Goal: Find specific page/section: Locate a particular part of the current website

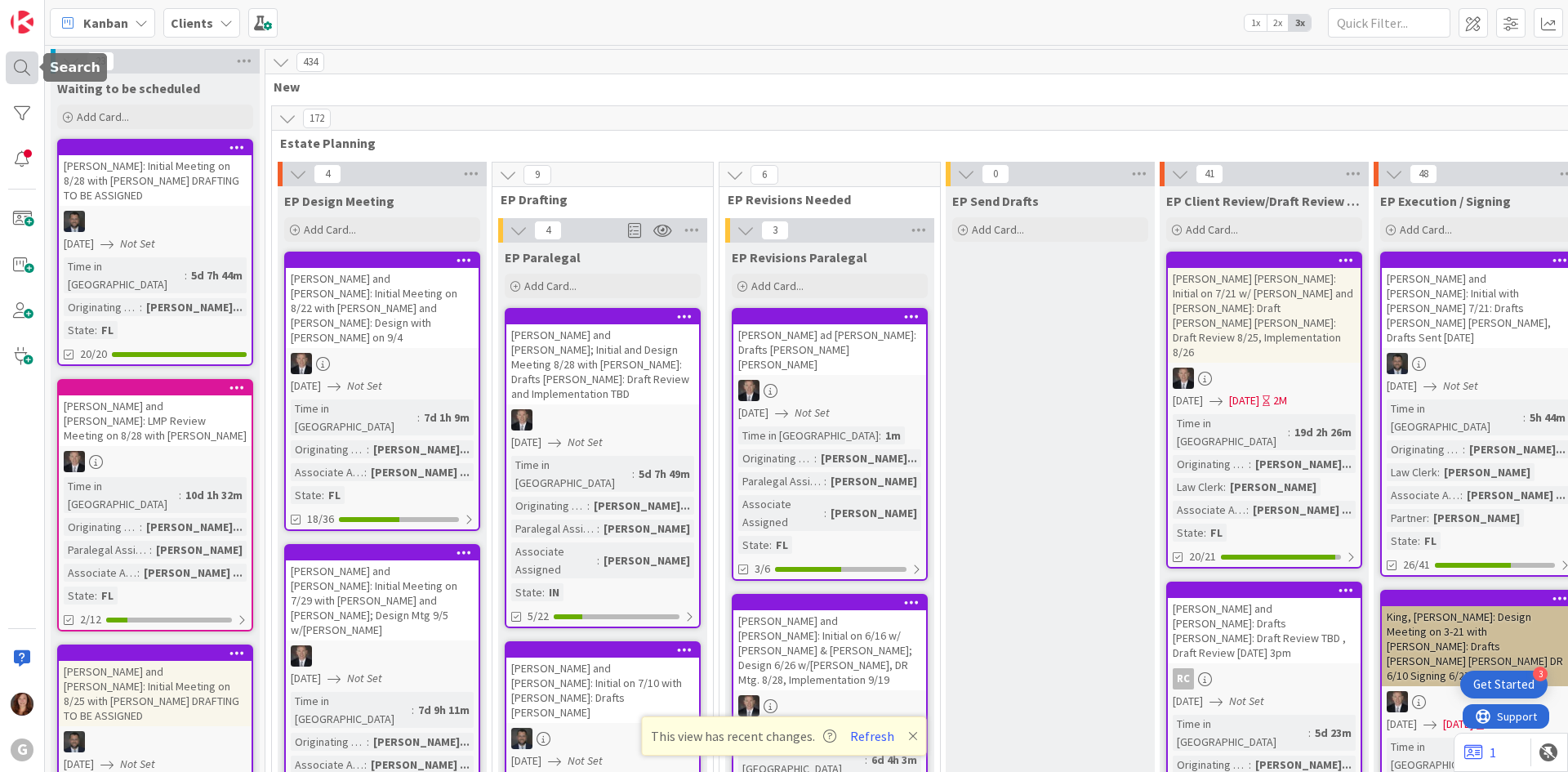
click at [24, 74] on div at bounding box center [22, 67] width 32 height 32
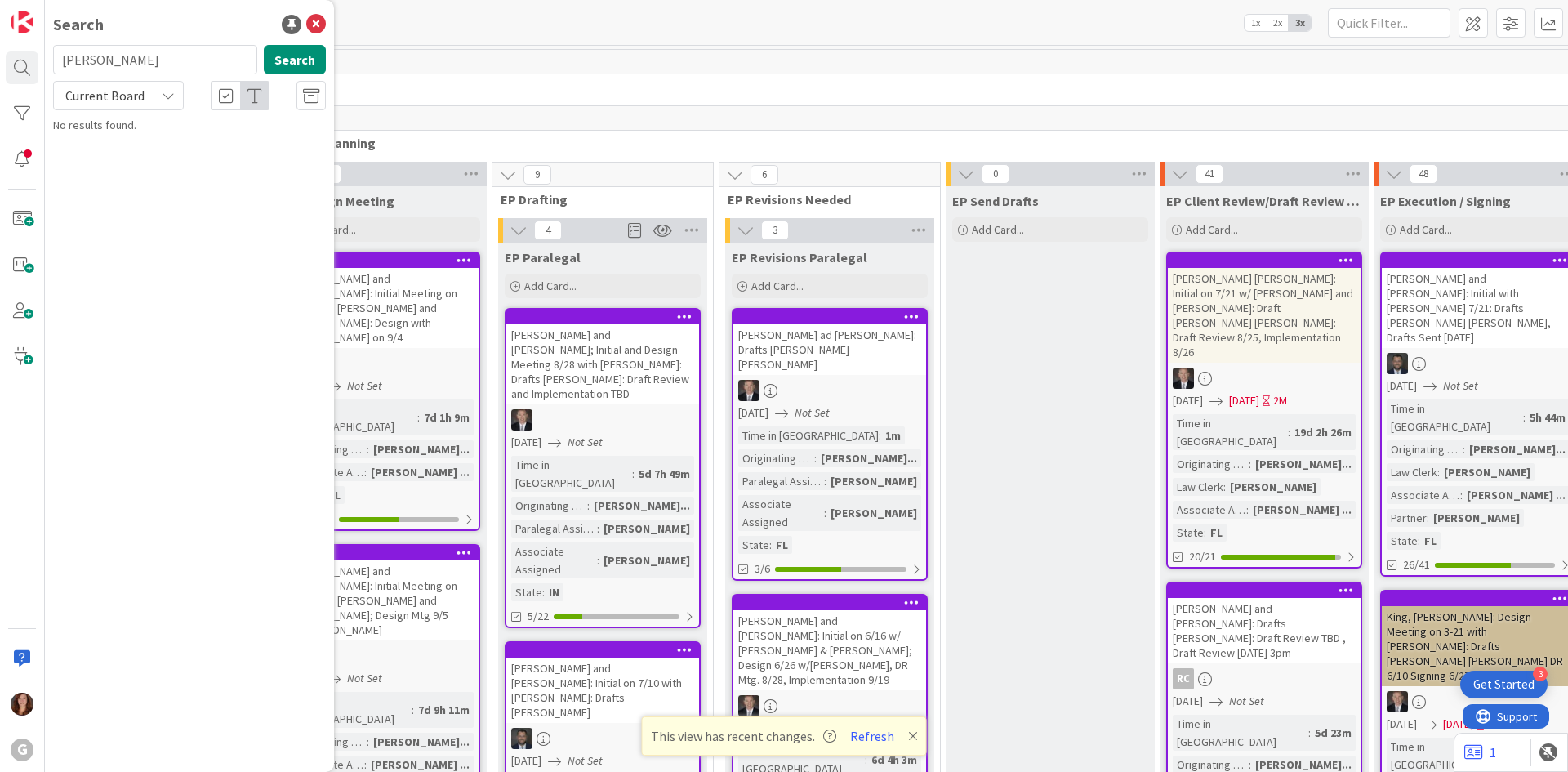
drag, startPoint x: 139, startPoint y: 72, endPoint x: 45, endPoint y: 61, distance: 94.6
click at [45, 61] on div "WENZKE Search" at bounding box center [189, 62] width 292 height 36
type input "reckmeyer"
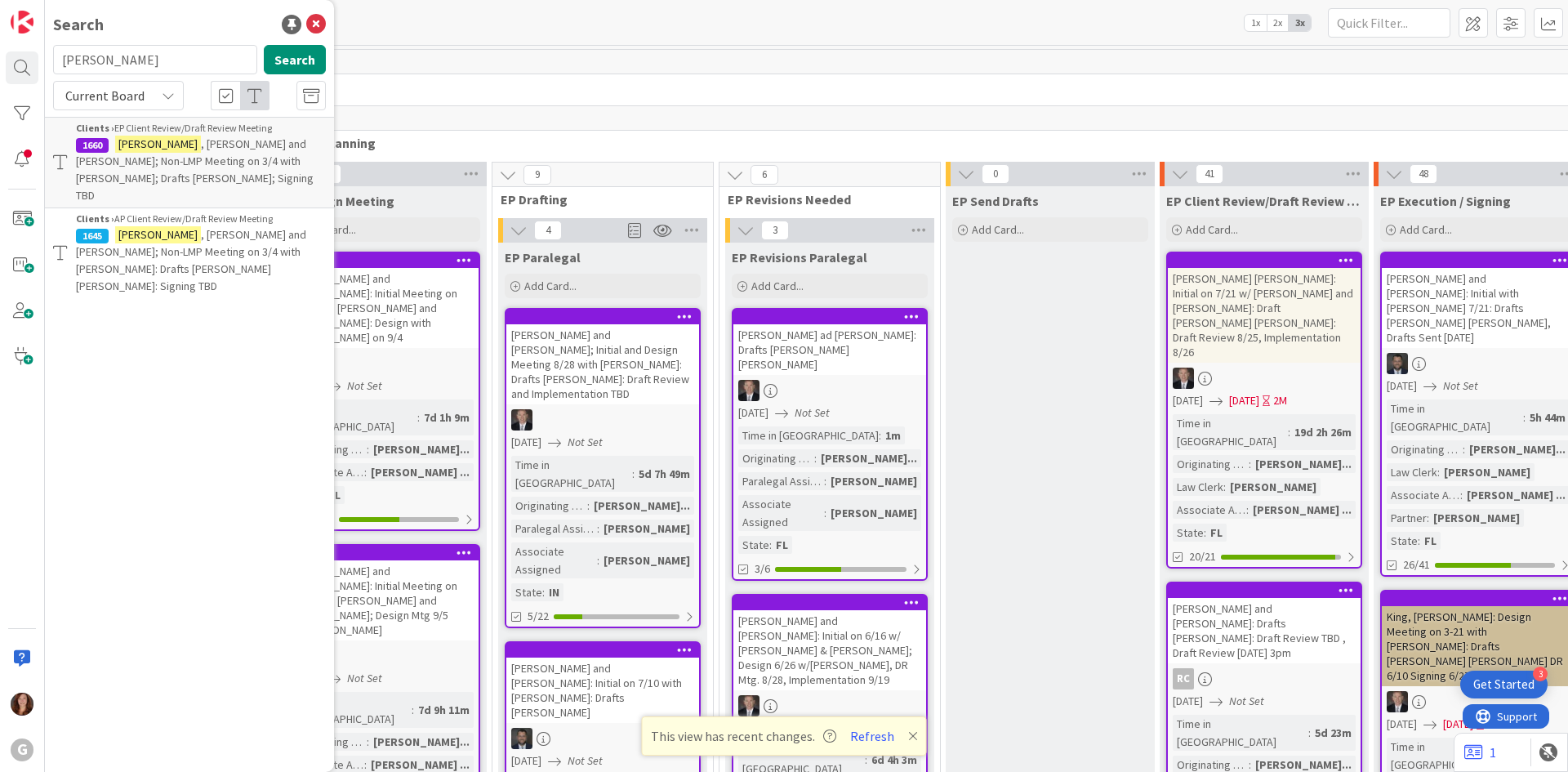
click at [208, 160] on span ", William and Sheila; Non-LMP Meeting on 3/4 with Bobby; Drafts Paul Bobby; Sig…" at bounding box center [194, 170] width 238 height 66
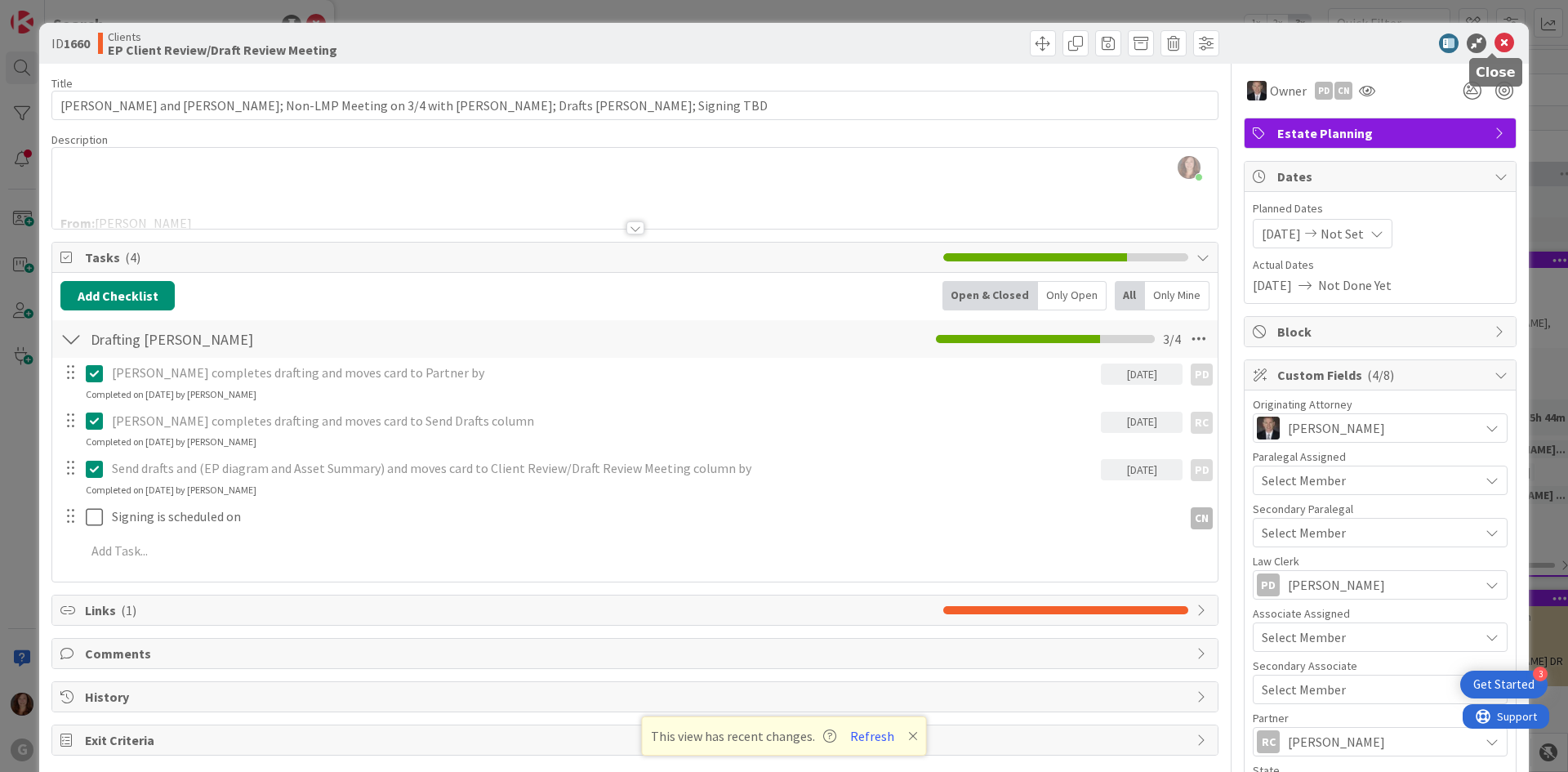
click at [1495, 47] on icon at bounding box center [1505, 43] width 20 height 20
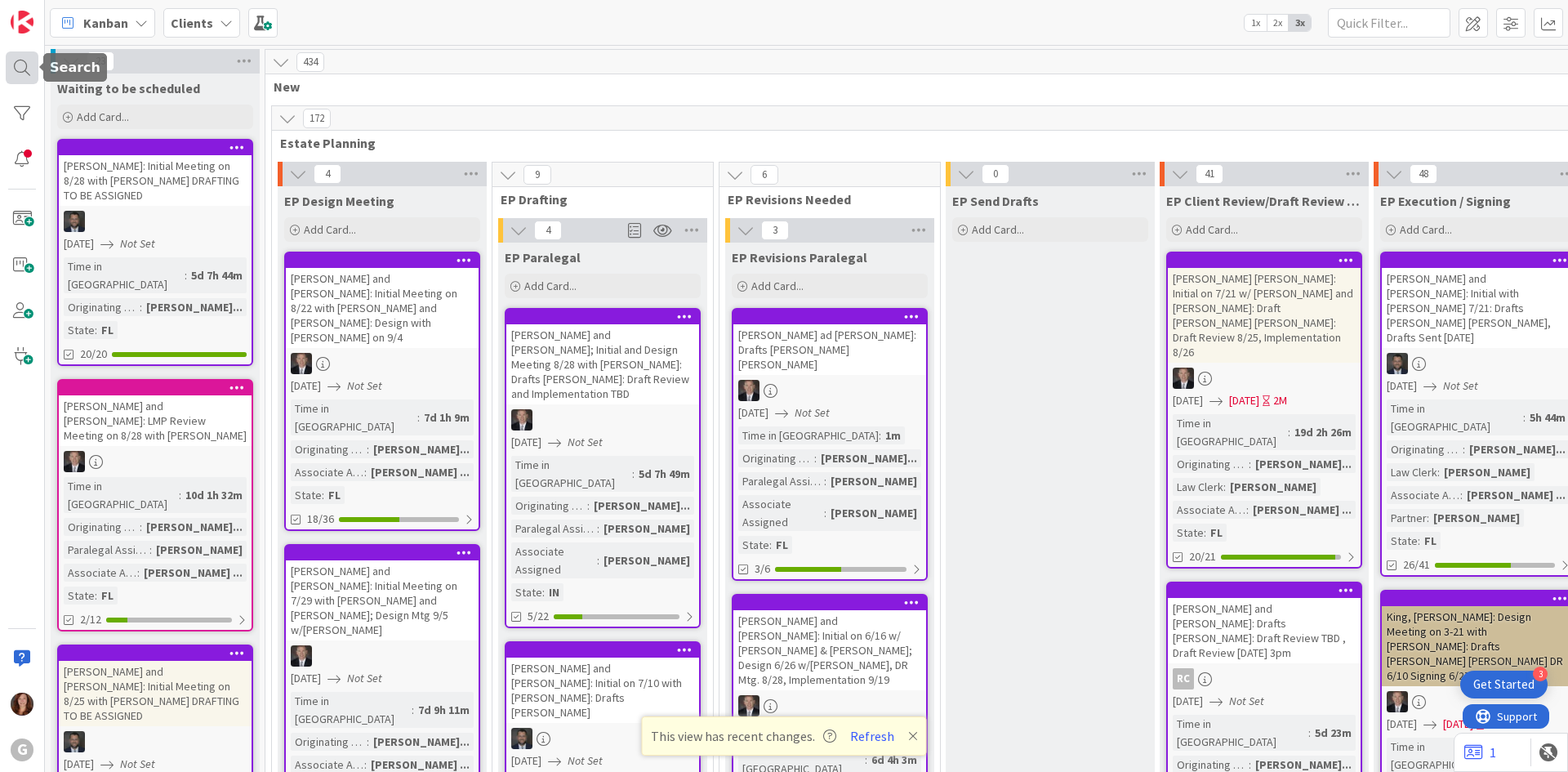
click at [21, 71] on div at bounding box center [22, 67] width 32 height 32
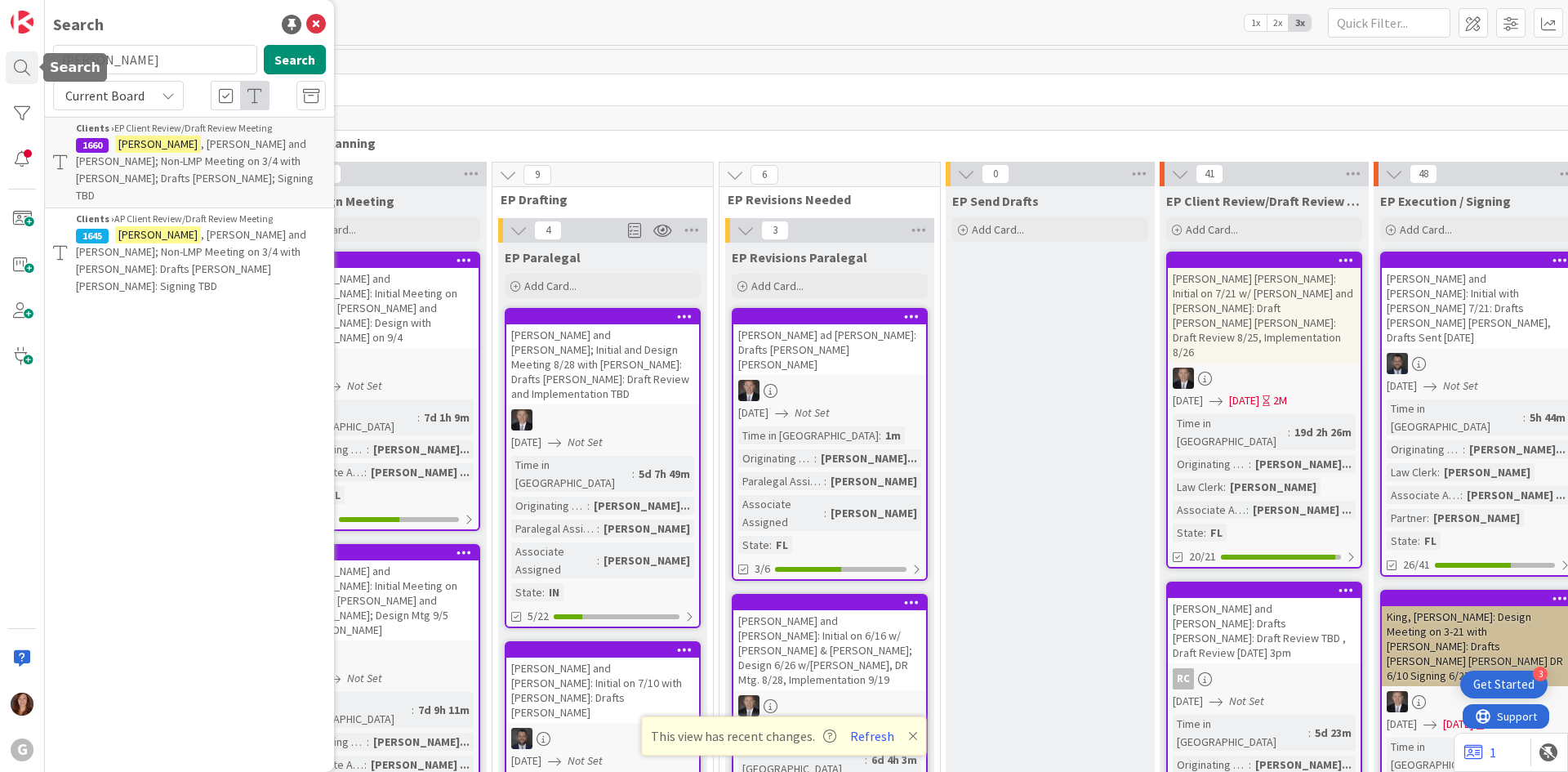
drag, startPoint x: 145, startPoint y: 70, endPoint x: -31, endPoint y: 61, distance: 176.2
click at [0, 61] on html "3 Get Started G Search reckmeyer Search Current Board Clients › EP Client Revie…" at bounding box center [784, 386] width 1568 height 772
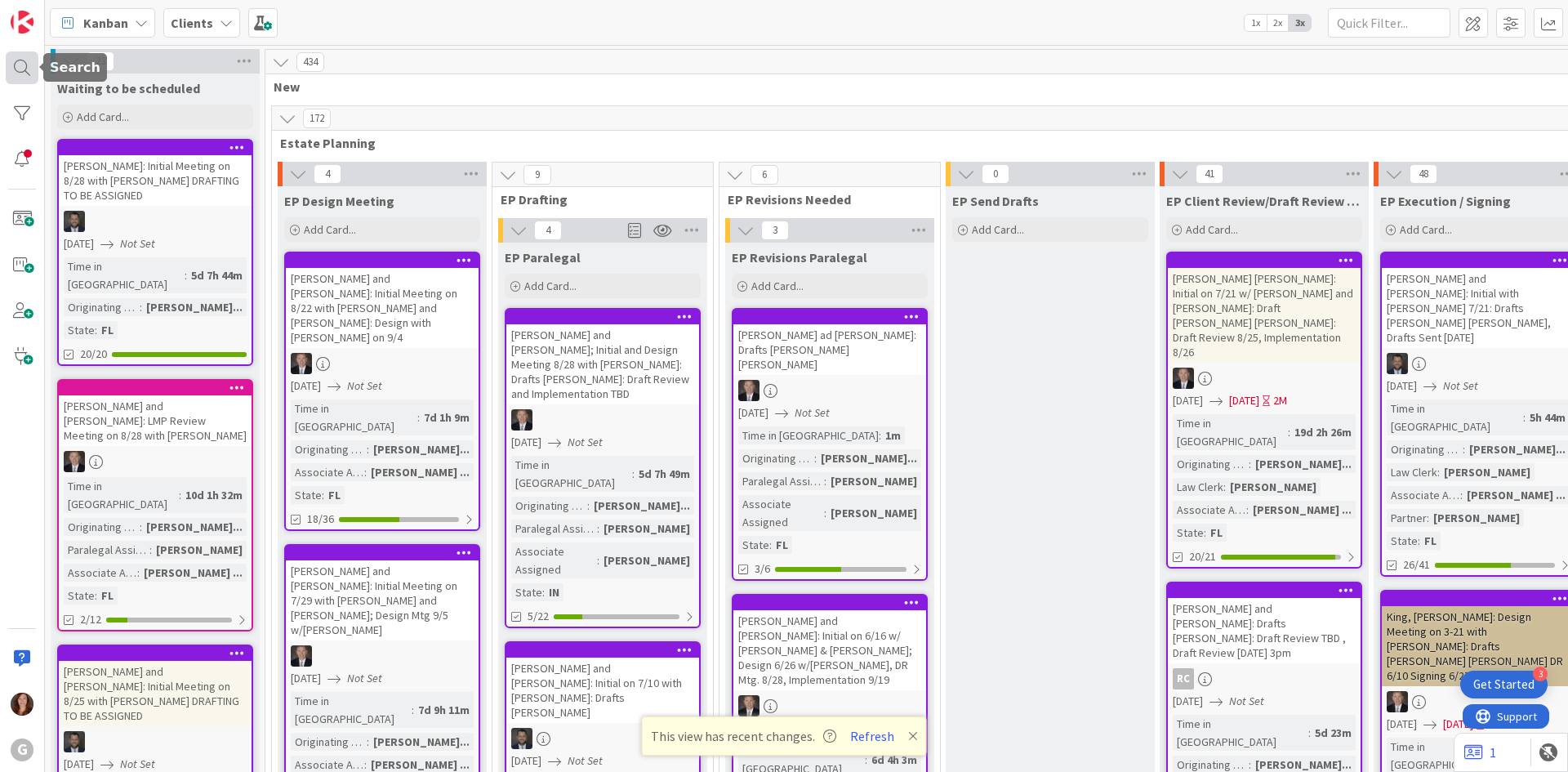
click at [22, 73] on div at bounding box center [22, 67] width 32 height 32
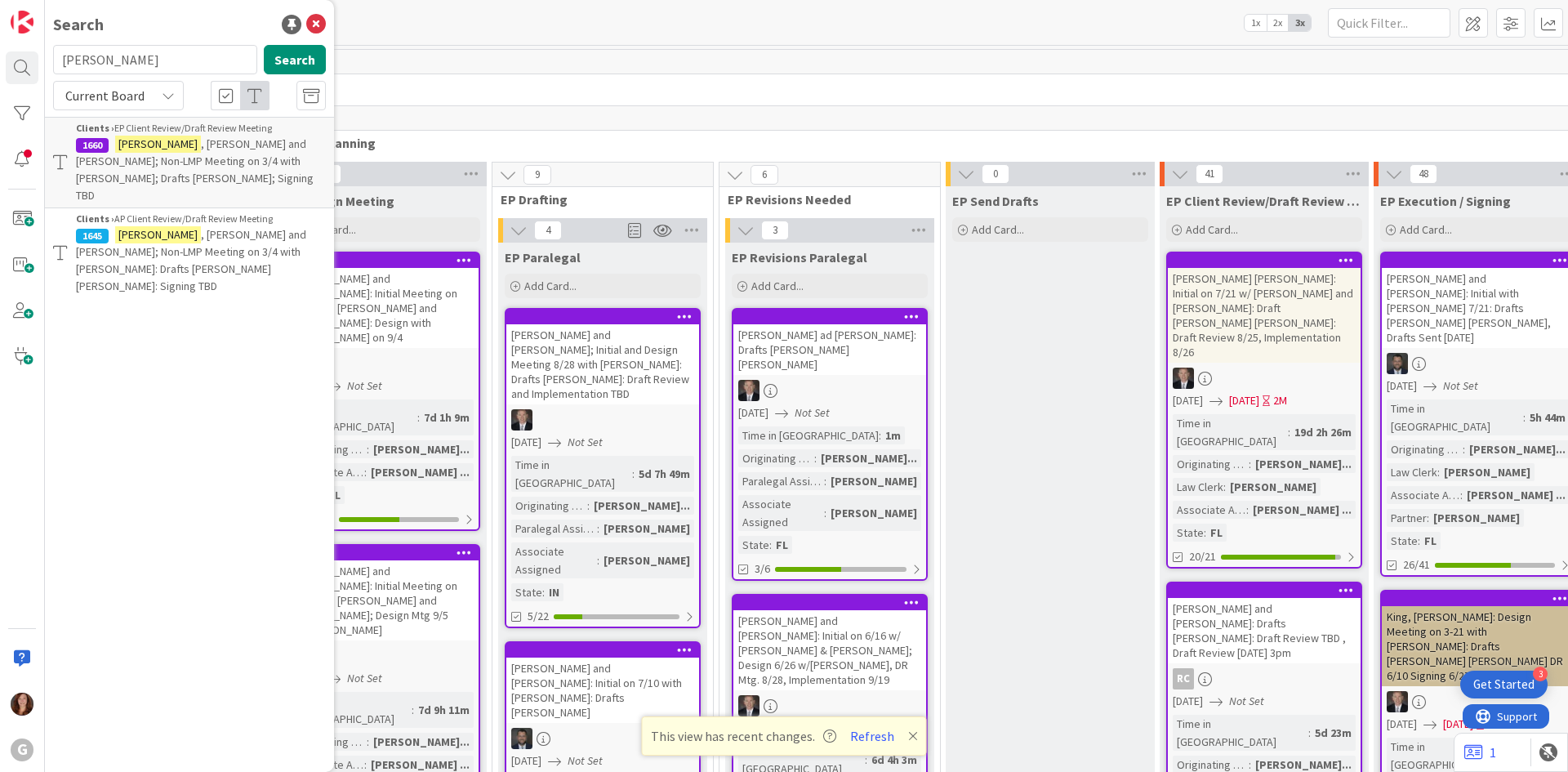
drag, startPoint x: 141, startPoint y: 63, endPoint x: 4, endPoint y: 57, distance: 137.1
click at [4, 57] on div "G Search reckmeyer Search Current Board Clients › EP Client Review/Draft Review…" at bounding box center [22, 386] width 45 height 772
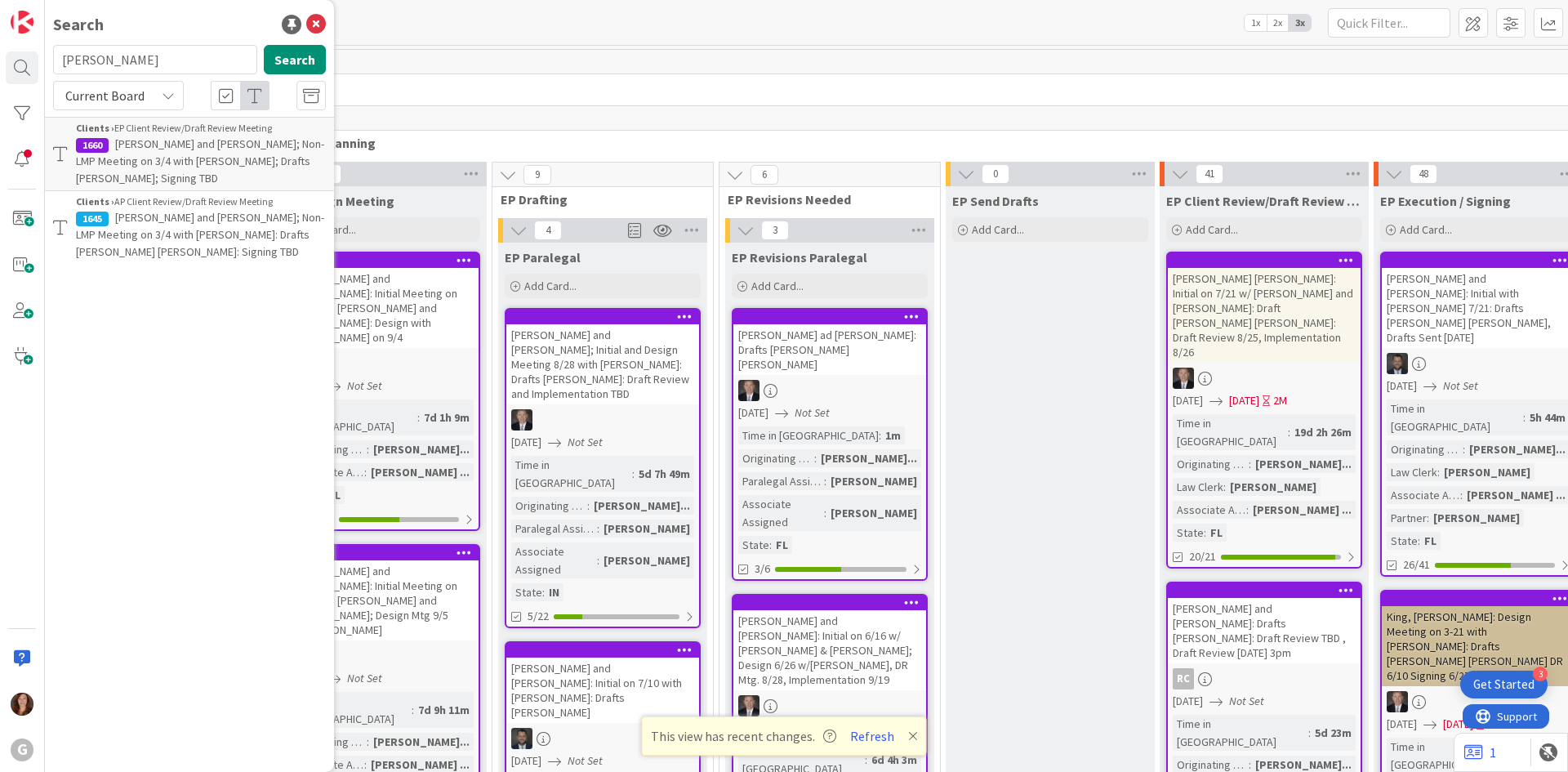
type input "kahre"
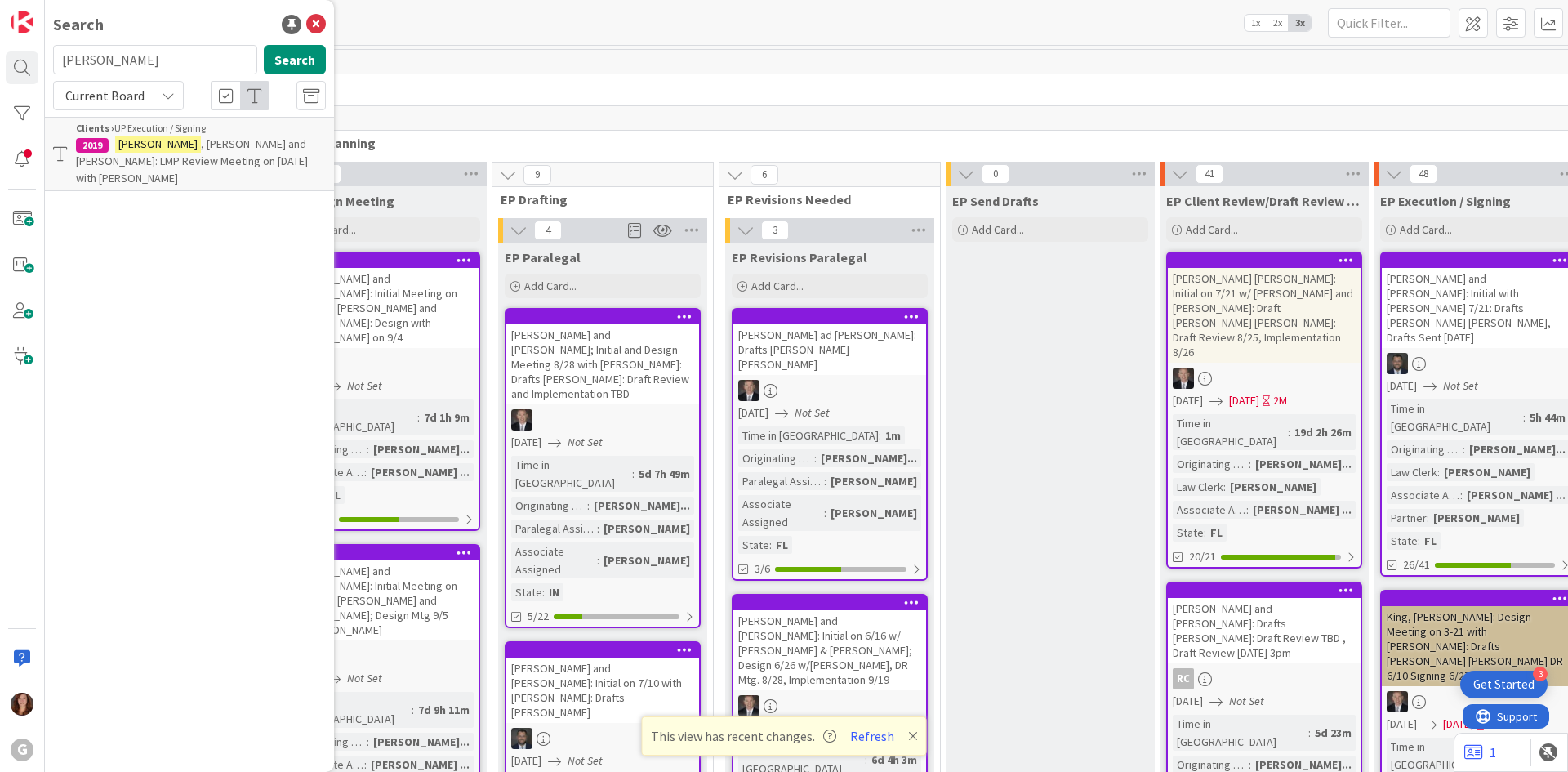
click at [168, 140] on span ", Bill and Carole: LMP Review Meeting on 7/22/25 with Joel" at bounding box center [191, 160] width 232 height 49
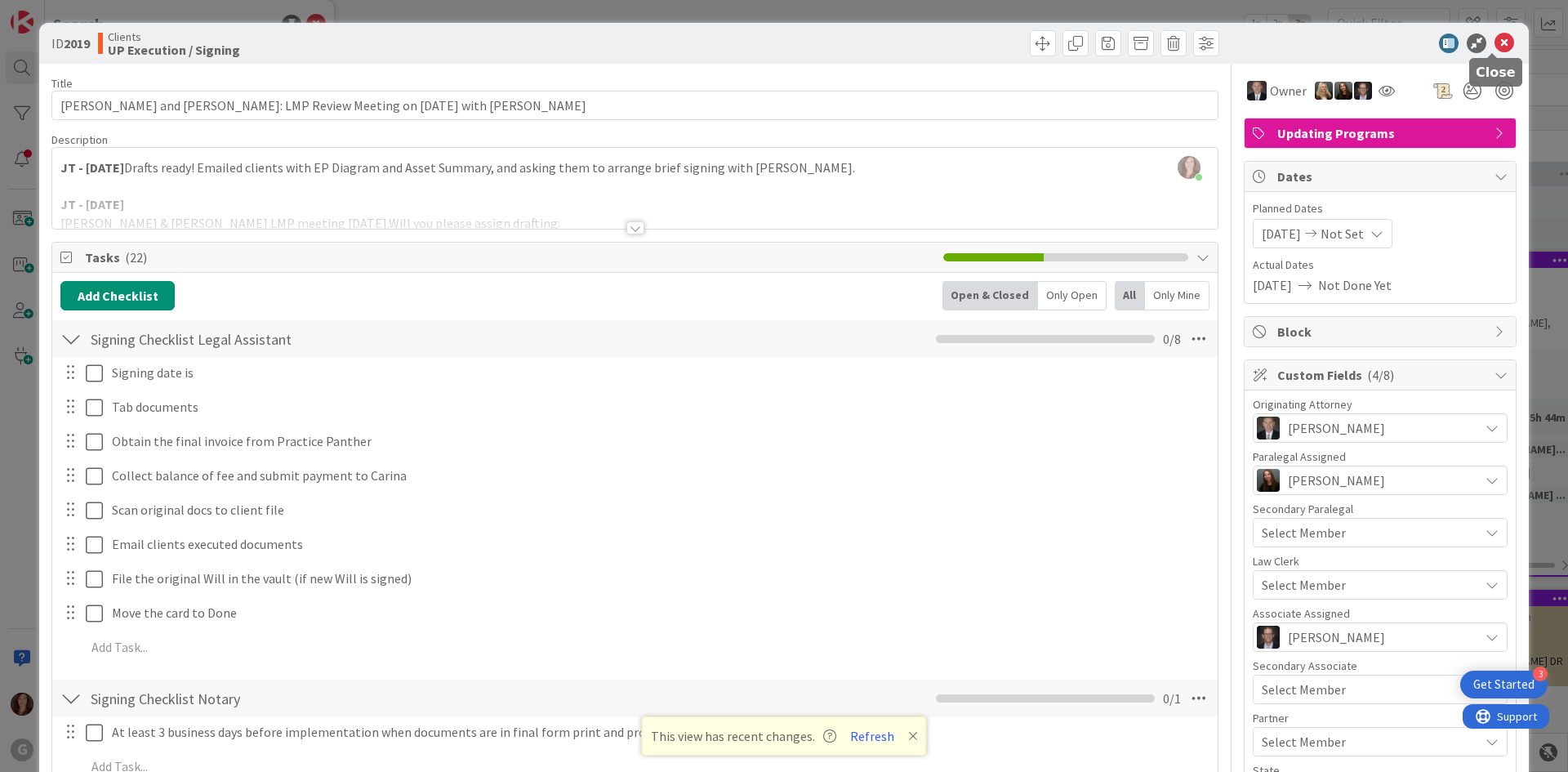
click at [1495, 47] on icon at bounding box center [1505, 43] width 20 height 20
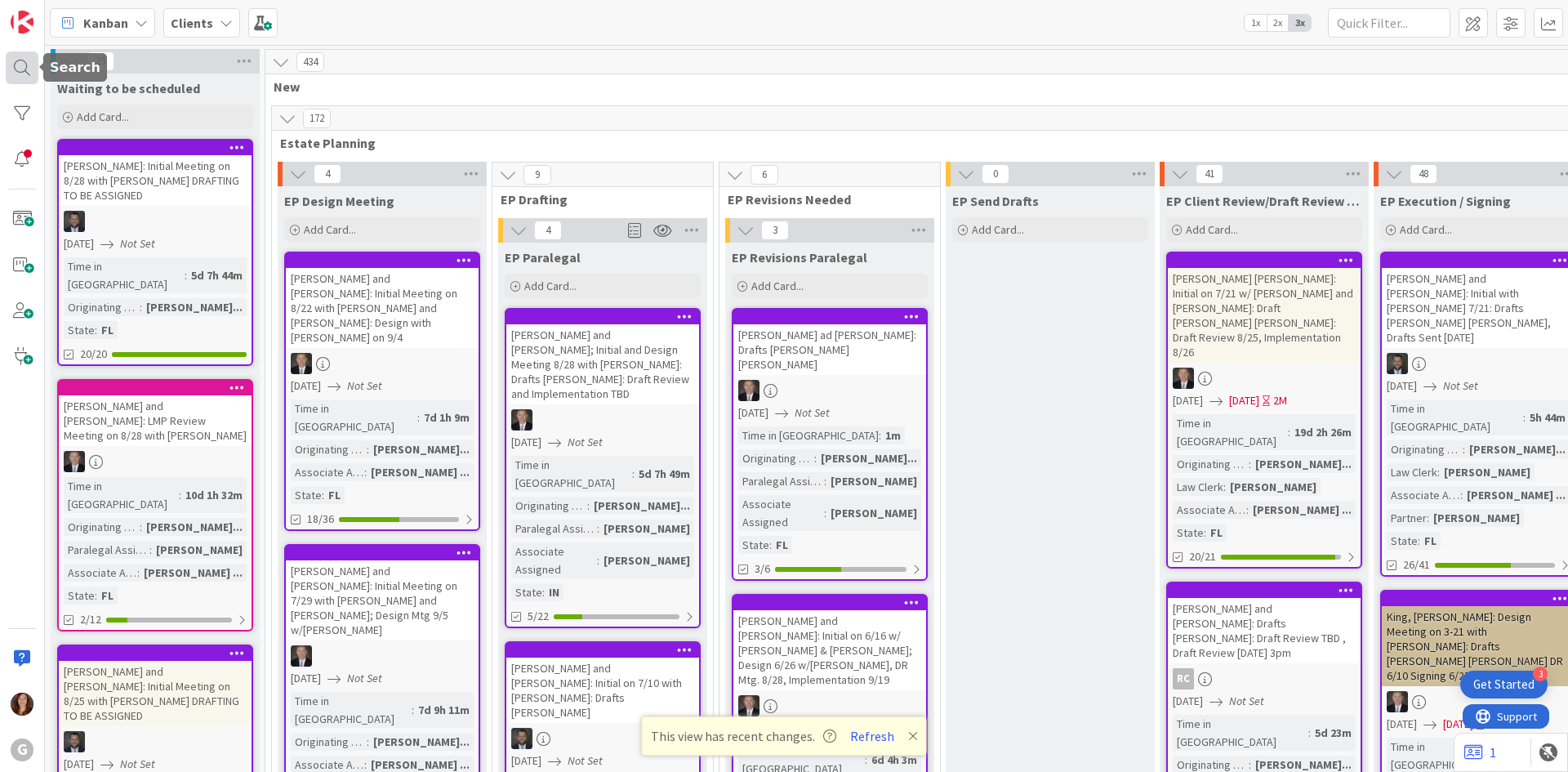
click at [24, 76] on div at bounding box center [22, 67] width 32 height 32
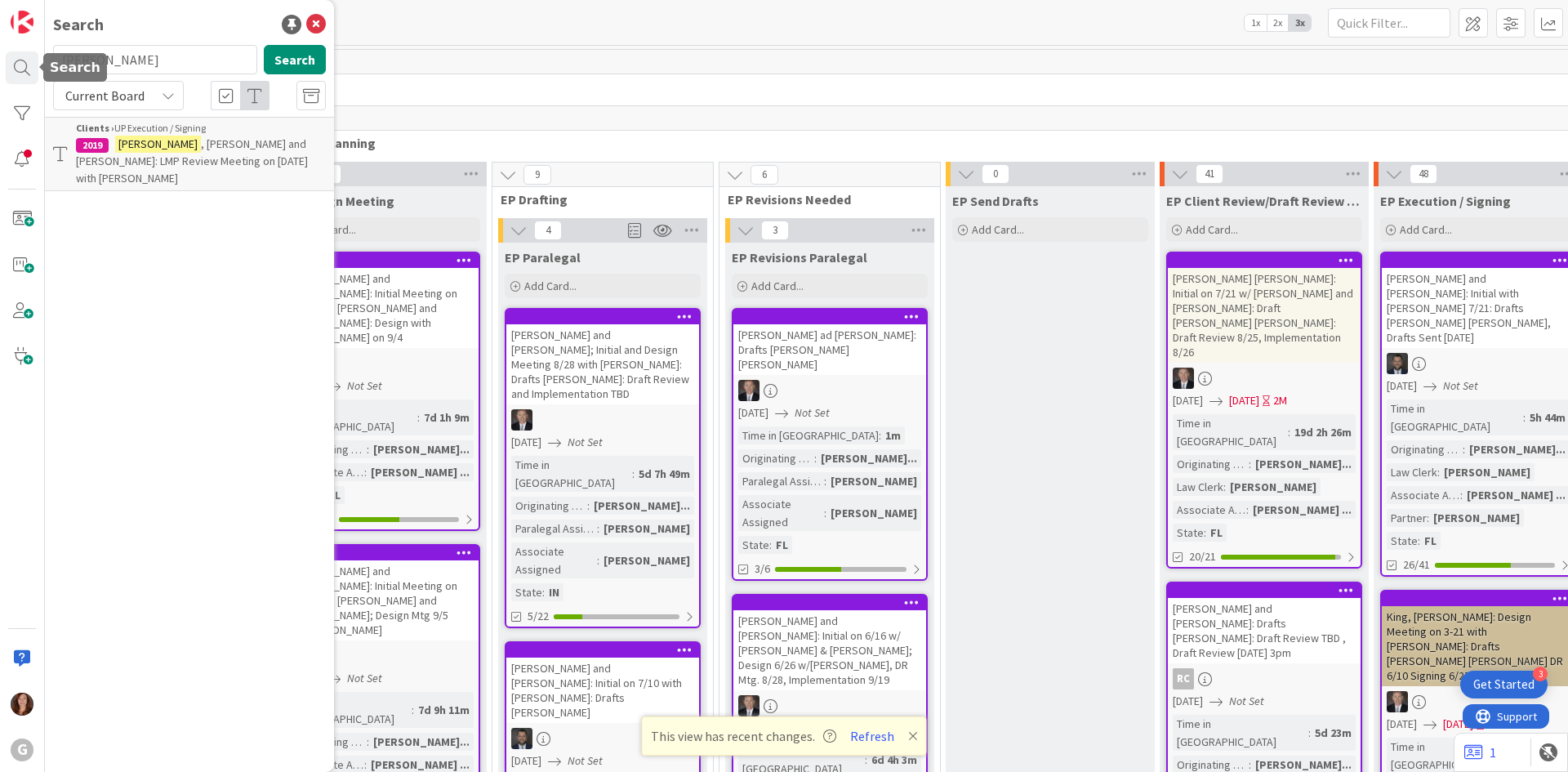
drag, startPoint x: 148, startPoint y: 66, endPoint x: -25, endPoint y: 61, distance: 173.1
click at [0, 61] on html "3 Get Started G Search kahre Search Current Board Clients › UP Execution / Sign…" at bounding box center [784, 386] width 1568 height 772
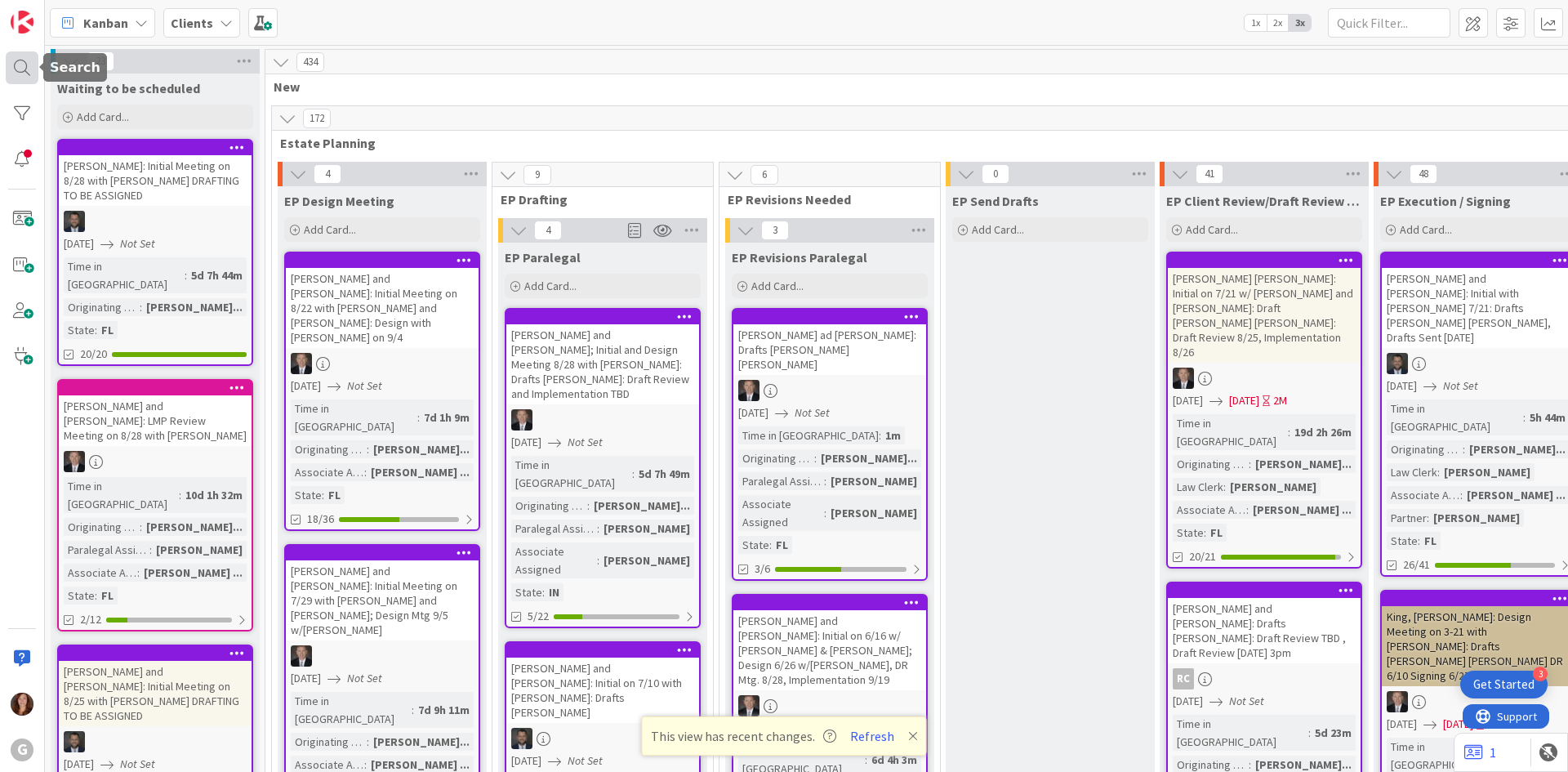
click at [28, 71] on div at bounding box center [22, 67] width 32 height 32
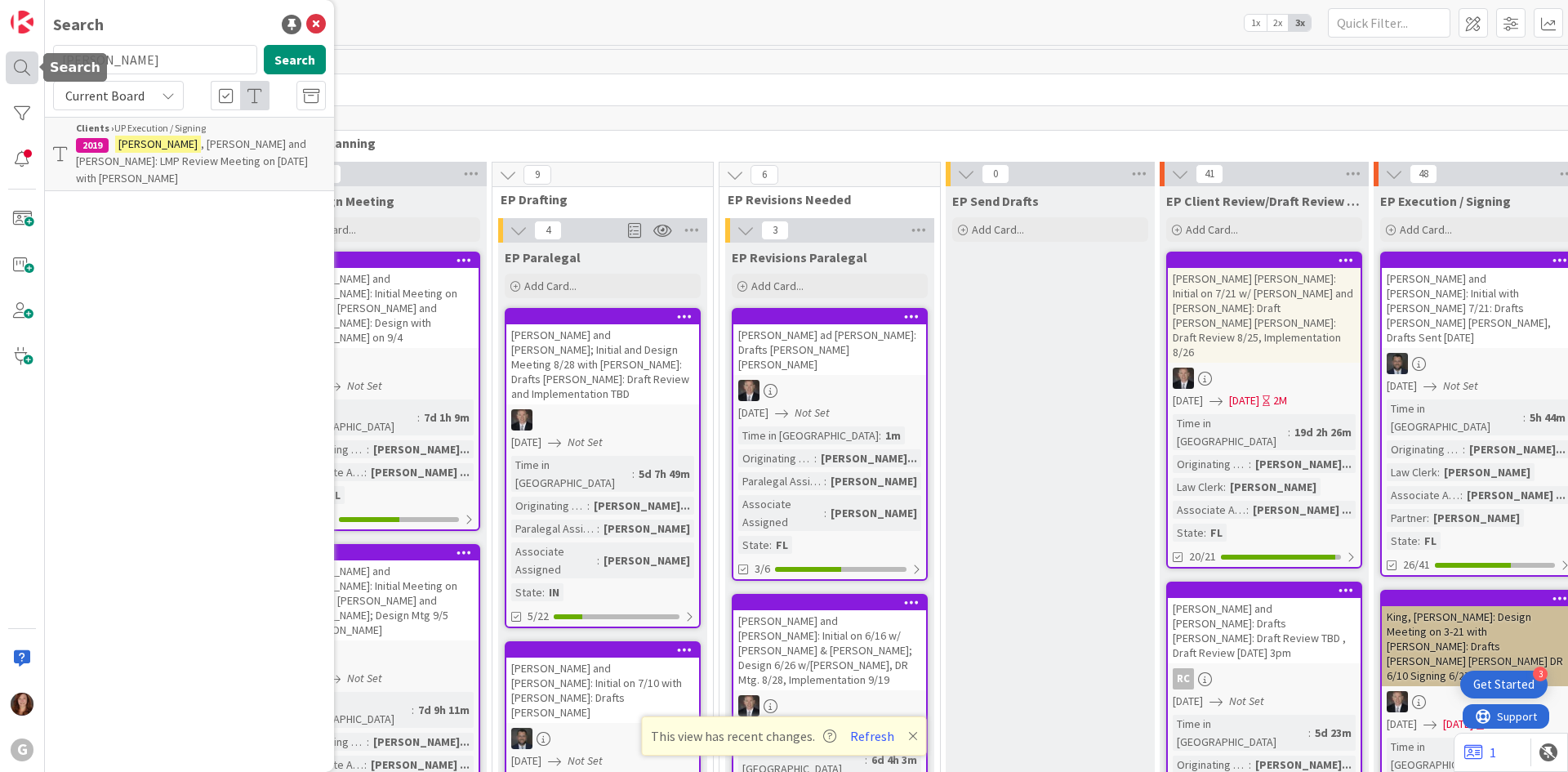
drag, startPoint x: 122, startPoint y: 66, endPoint x: 22, endPoint y: 54, distance: 100.7
click at [22, 54] on div "G Search kahre Search Current Board Clients › UP Execution / Signing 2019 Kahre…" at bounding box center [22, 386] width 45 height 772
type input "murray"
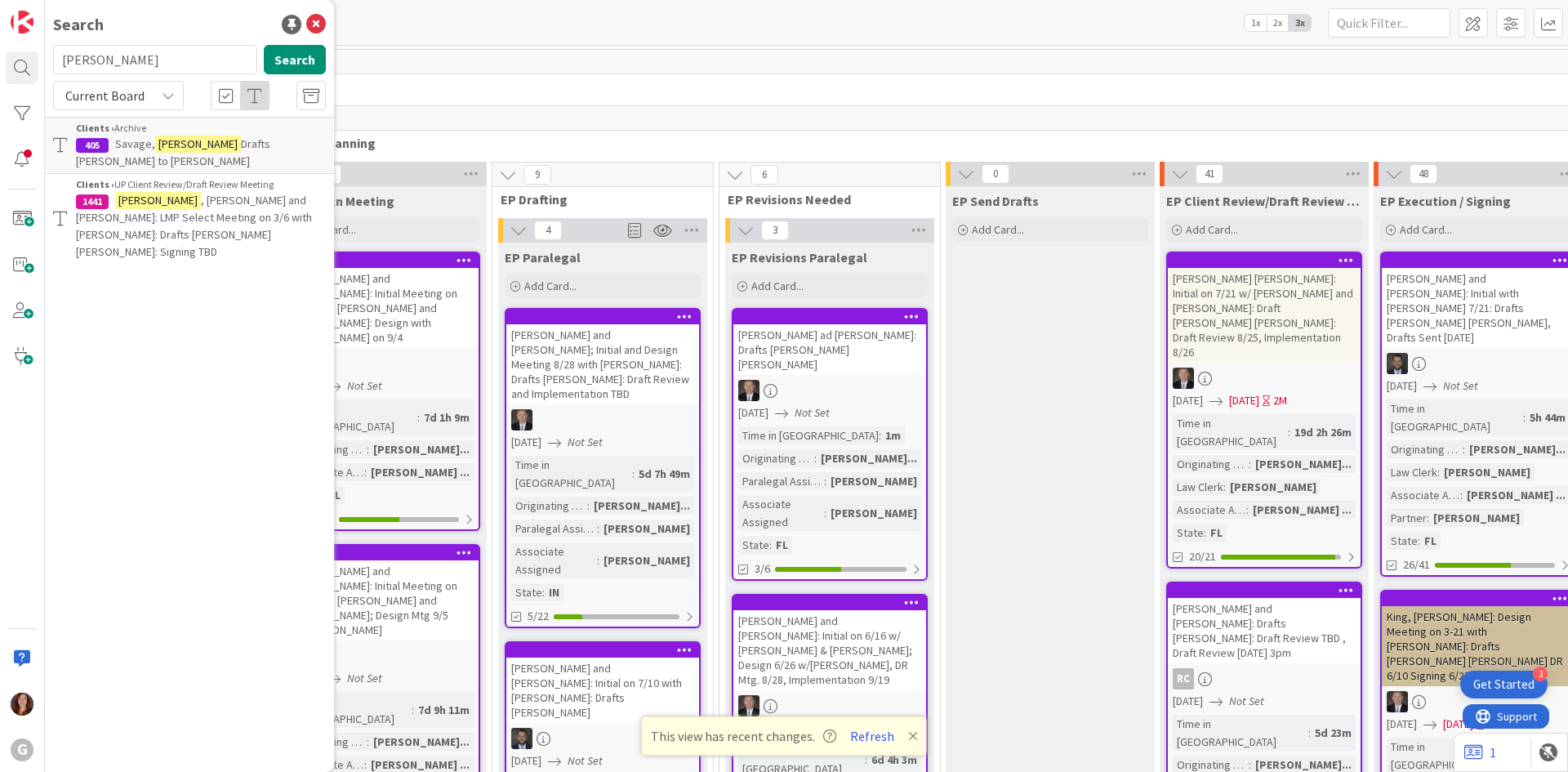
click at [243, 201] on span ", William and Barbara: LMP Select Meeting on 3/6 with Brad: Drafts Anthony Chri…" at bounding box center [194, 226] width 236 height 66
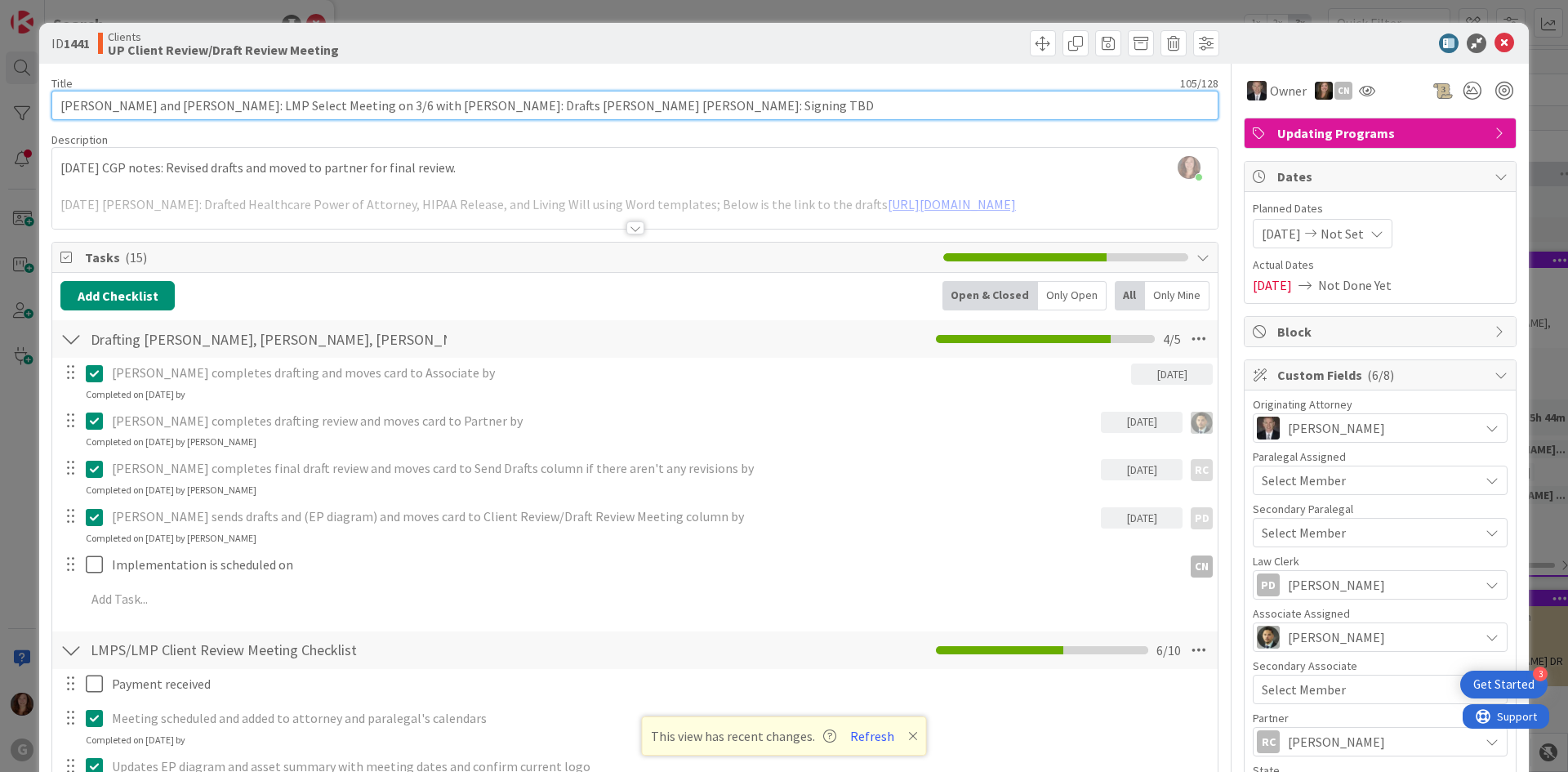
drag, startPoint x: 382, startPoint y: 107, endPoint x: 373, endPoint y: 100, distance: 11.4
click at [373, 100] on input "Murray, William and Barbara: LMP Select Meeting on 3/6 with Brad: Drafts Anthon…" at bounding box center [635, 105] width 1167 height 29
drag, startPoint x: 395, startPoint y: 104, endPoint x: 372, endPoint y: 107, distance: 23.2
click at [372, 107] on input "Murray, William and Barbara: LMP Select Meeting on 3/6 with Brad: Drafts Anthon…" at bounding box center [635, 105] width 1167 height 29
type input "[PERSON_NAME] and [PERSON_NAME]: LMP Select Meeting on 3/6 w/ [PERSON_NAME]: Dr…"
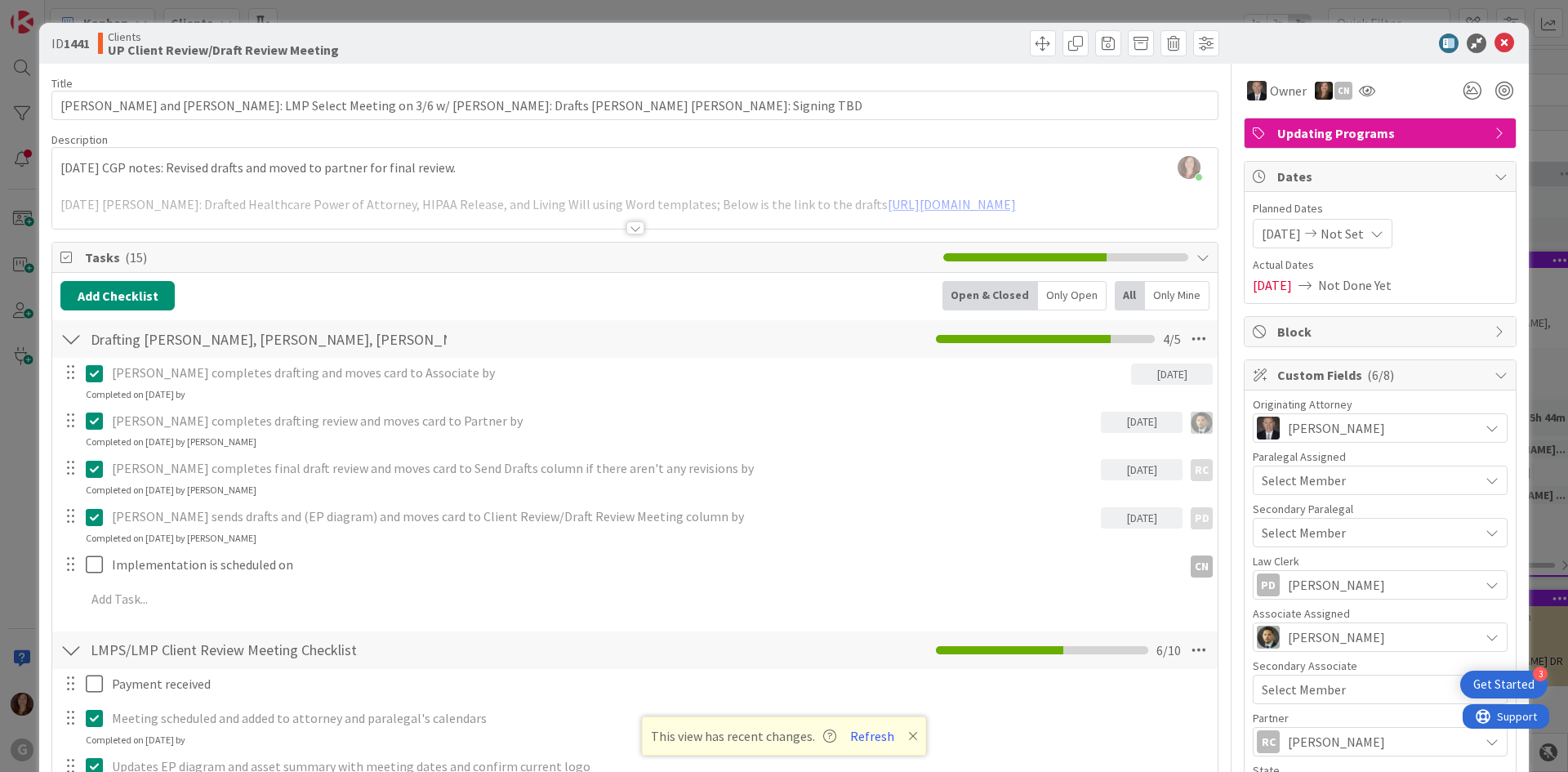
click at [725, 380] on p "[PERSON_NAME] completes drafting and moves card to Associate by" at bounding box center [618, 373] width 1012 height 19
click at [876, 739] on button "Refresh" at bounding box center [872, 736] width 56 height 22
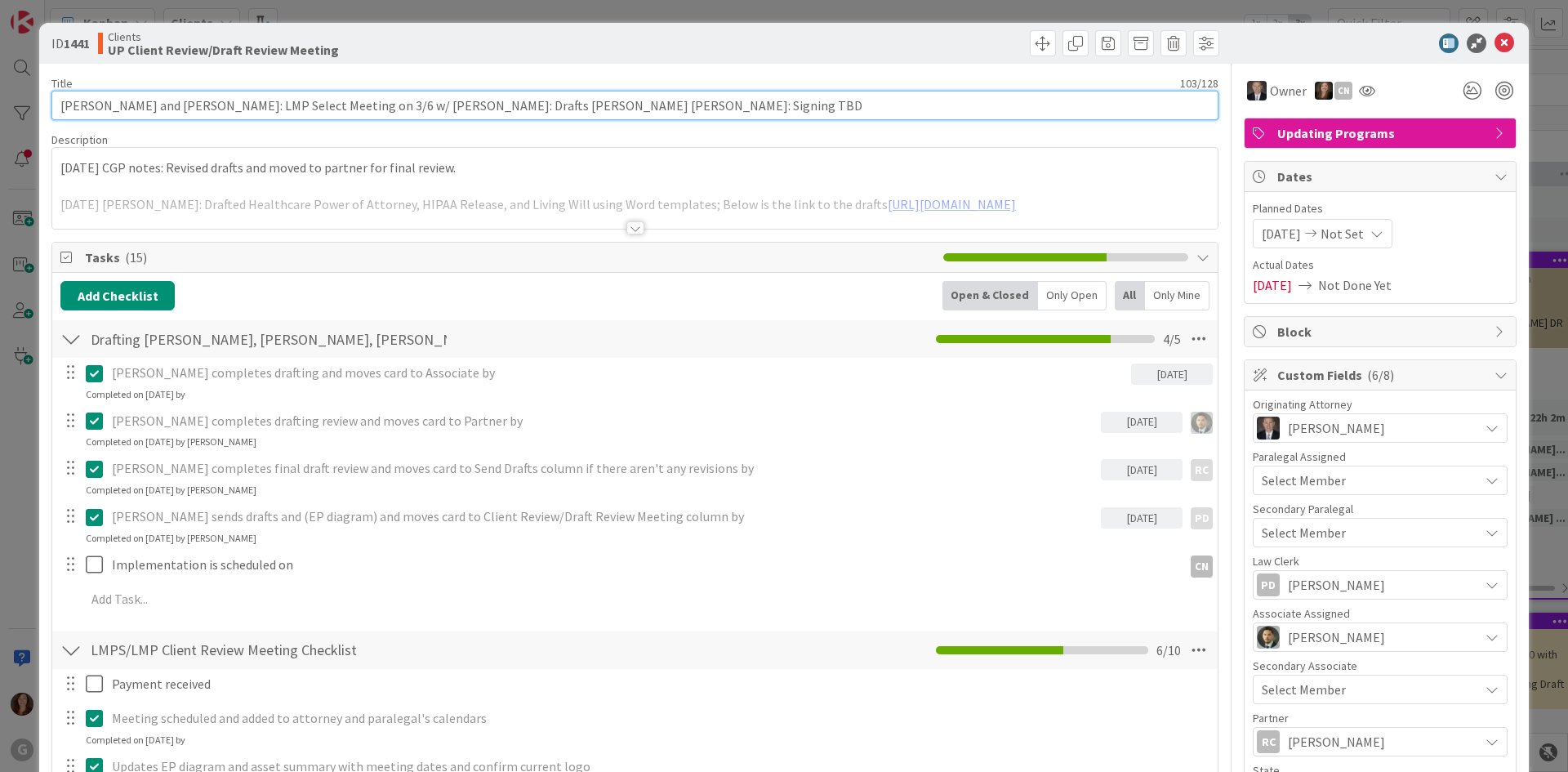
drag, startPoint x: 571, startPoint y: 100, endPoint x: 685, endPoint y: 99, distance: 114.0
click at [685, 99] on input "[PERSON_NAME] and [PERSON_NAME]: LMP Select Meeting on 3/6 w/ [PERSON_NAME]: Dr…" at bounding box center [635, 105] width 1167 height 29
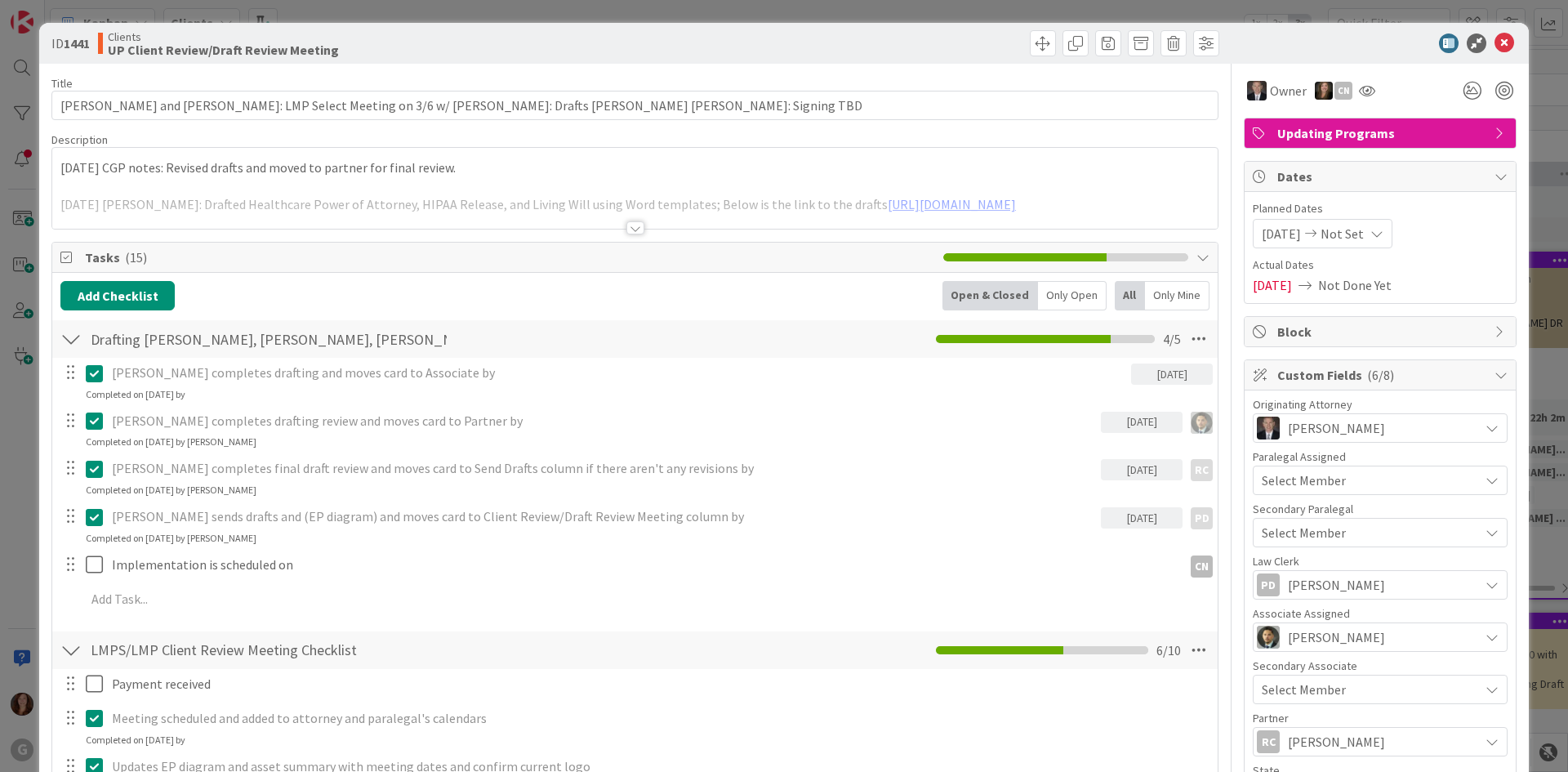
click at [748, 161] on p "[DATE] CGP notes: Revised drafts and moved to partner for final review." at bounding box center [635, 168] width 1149 height 19
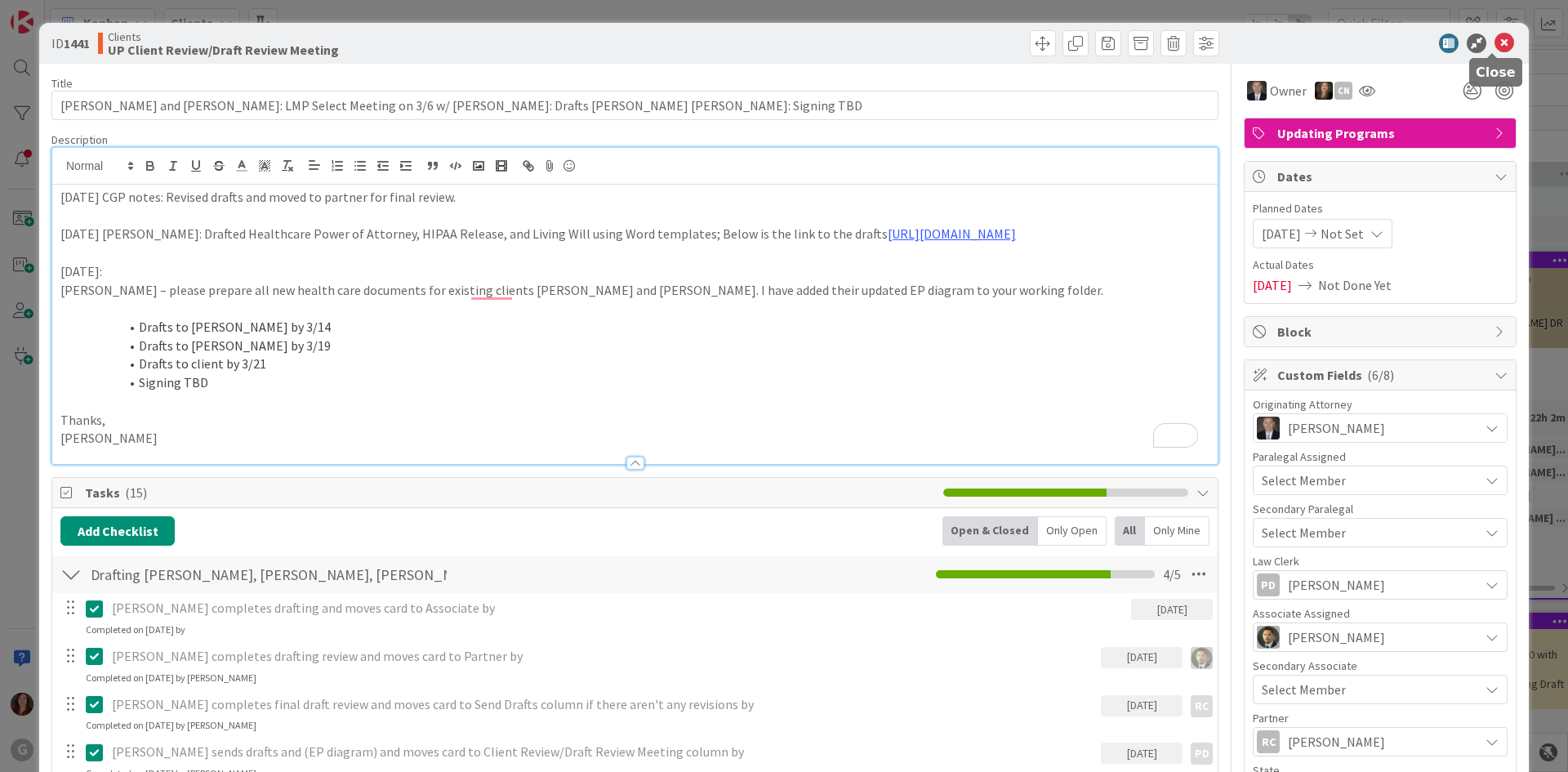
click at [1495, 46] on icon at bounding box center [1505, 43] width 20 height 20
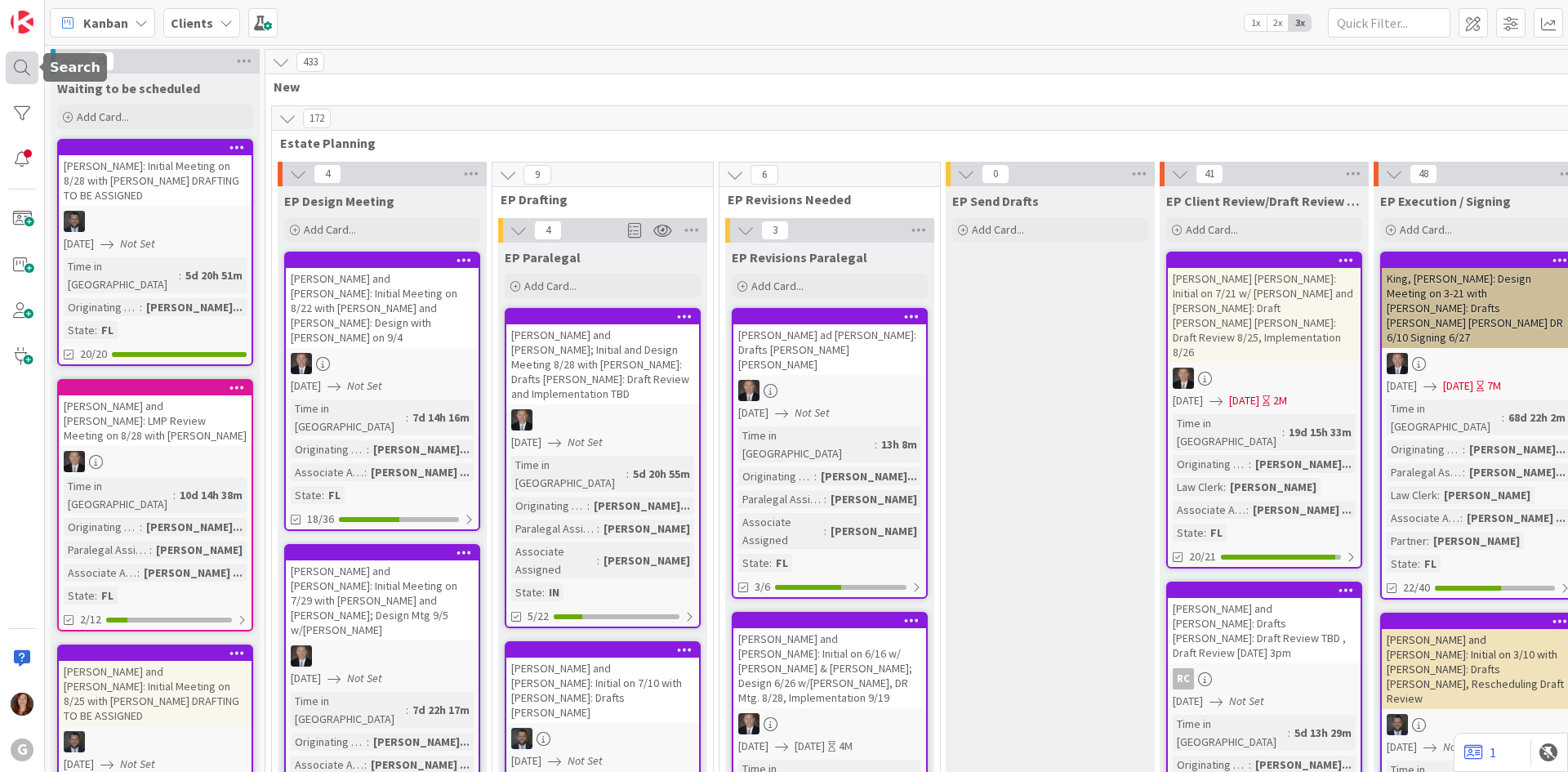
click at [22, 68] on div at bounding box center [22, 67] width 32 height 32
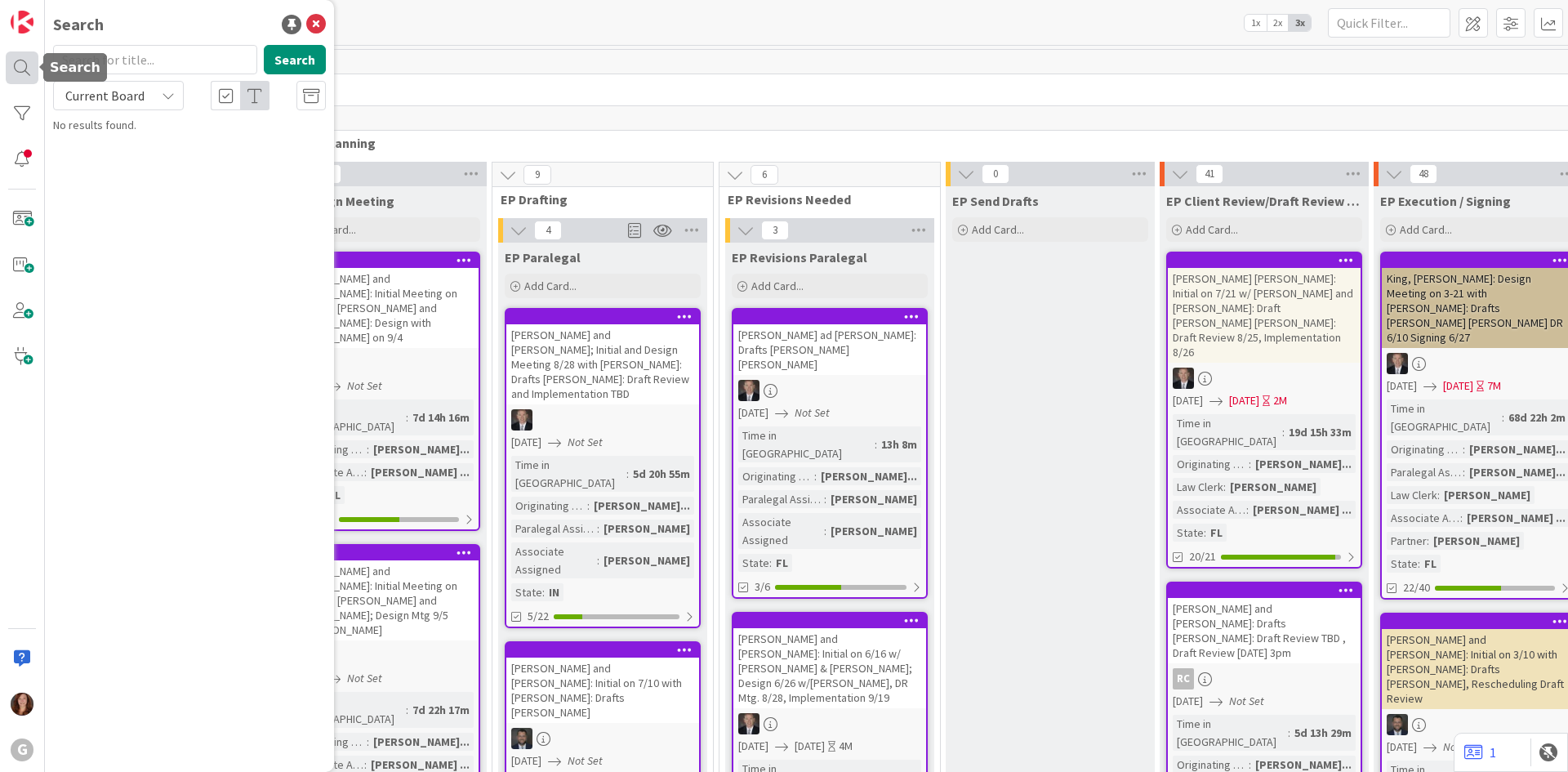
drag, startPoint x: 154, startPoint y: 65, endPoint x: 32, endPoint y: 62, distance: 122.0
click at [32, 62] on div "G Search Search Current Board No results found." at bounding box center [22, 386] width 45 height 772
type input "[PERSON_NAME]"
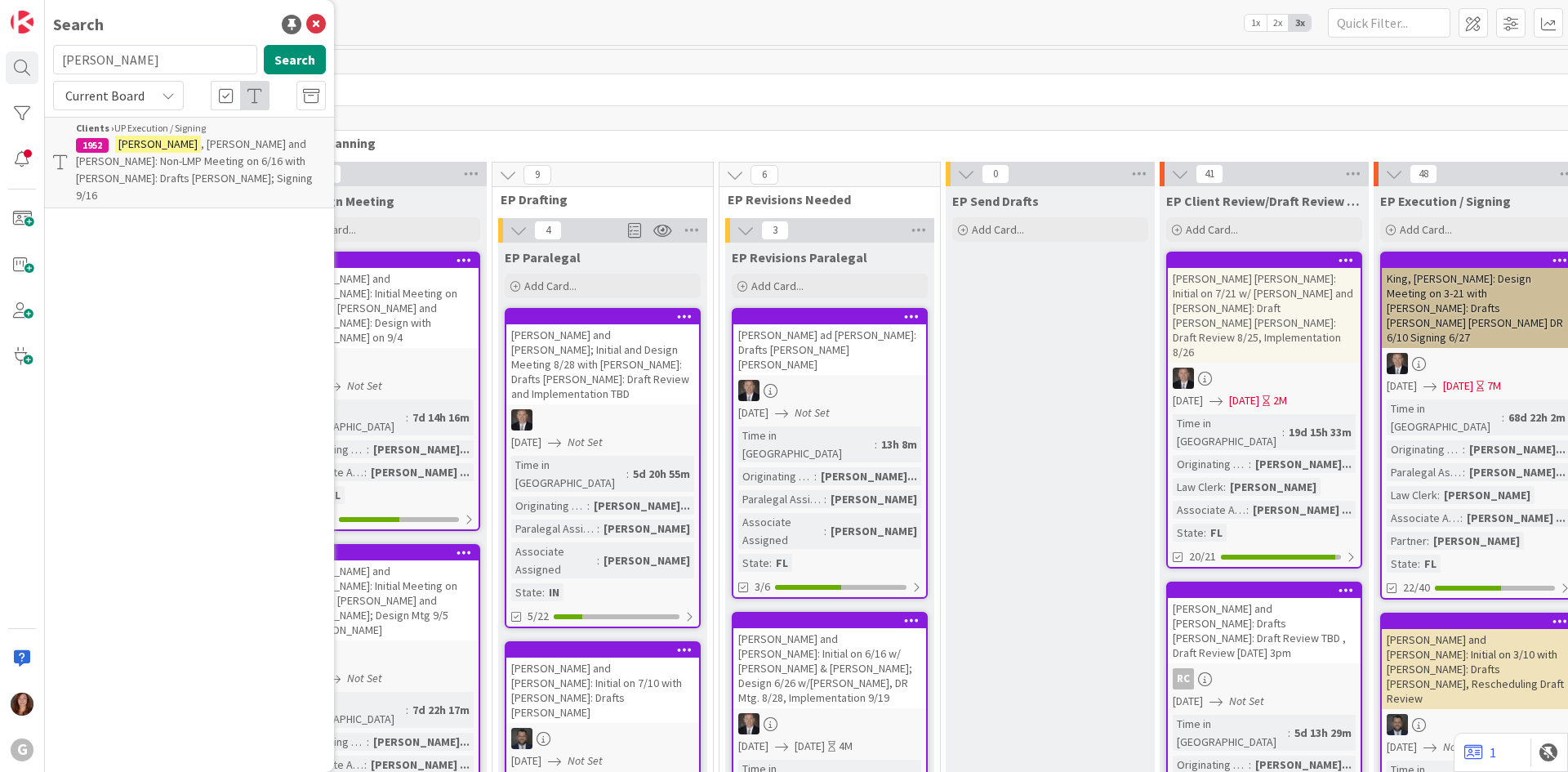
click at [188, 147] on span ", [PERSON_NAME] and [PERSON_NAME]: Non-LMP Meeting on 6/16 with [PERSON_NAME]: …" at bounding box center [194, 170] width 237 height 66
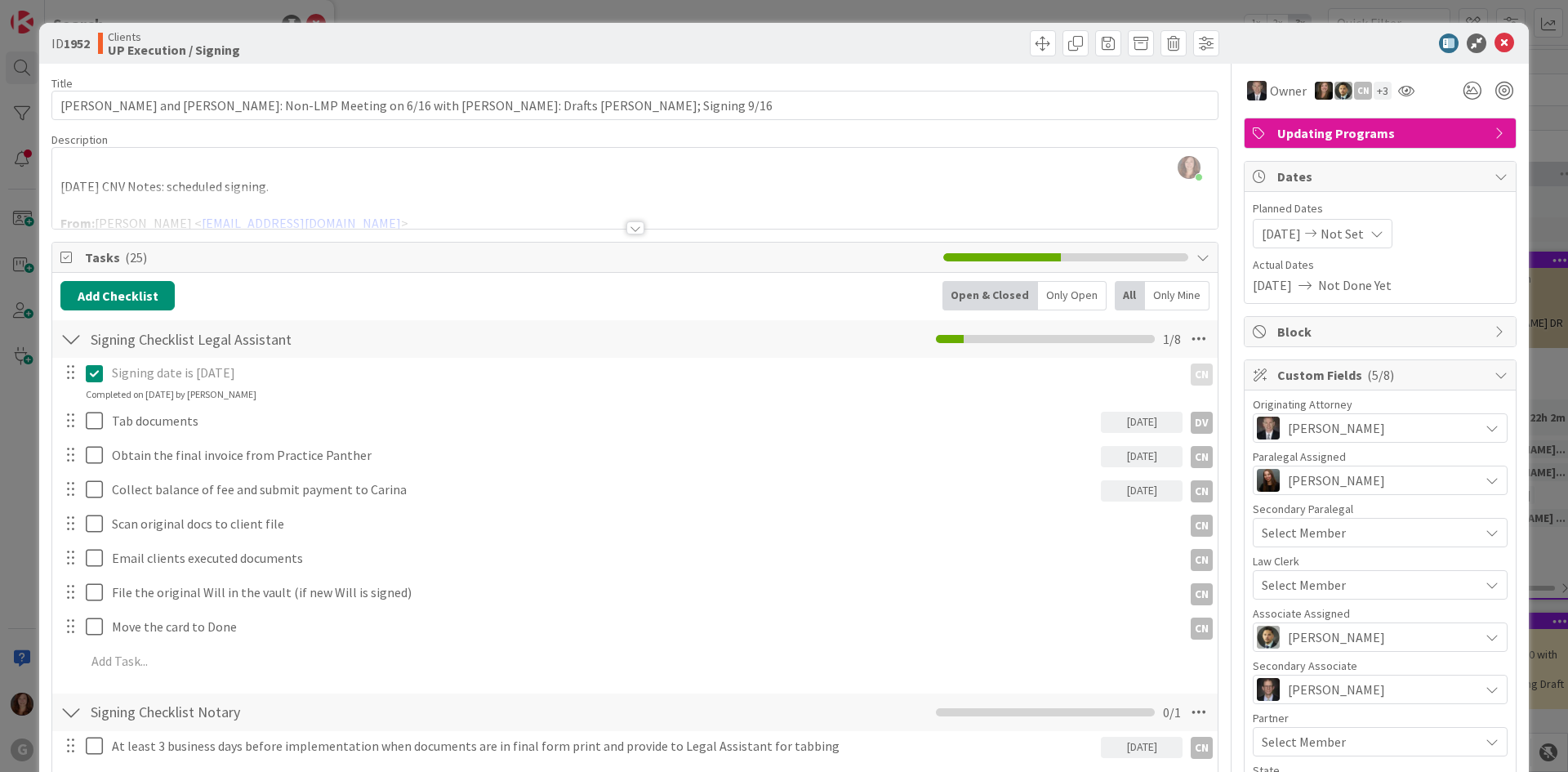
click at [538, 159] on div "[PERSON_NAME] just joined [DATE] CNV Notes: scheduled signing. From: [PERSON_NA…" at bounding box center [635, 188] width 1165 height 81
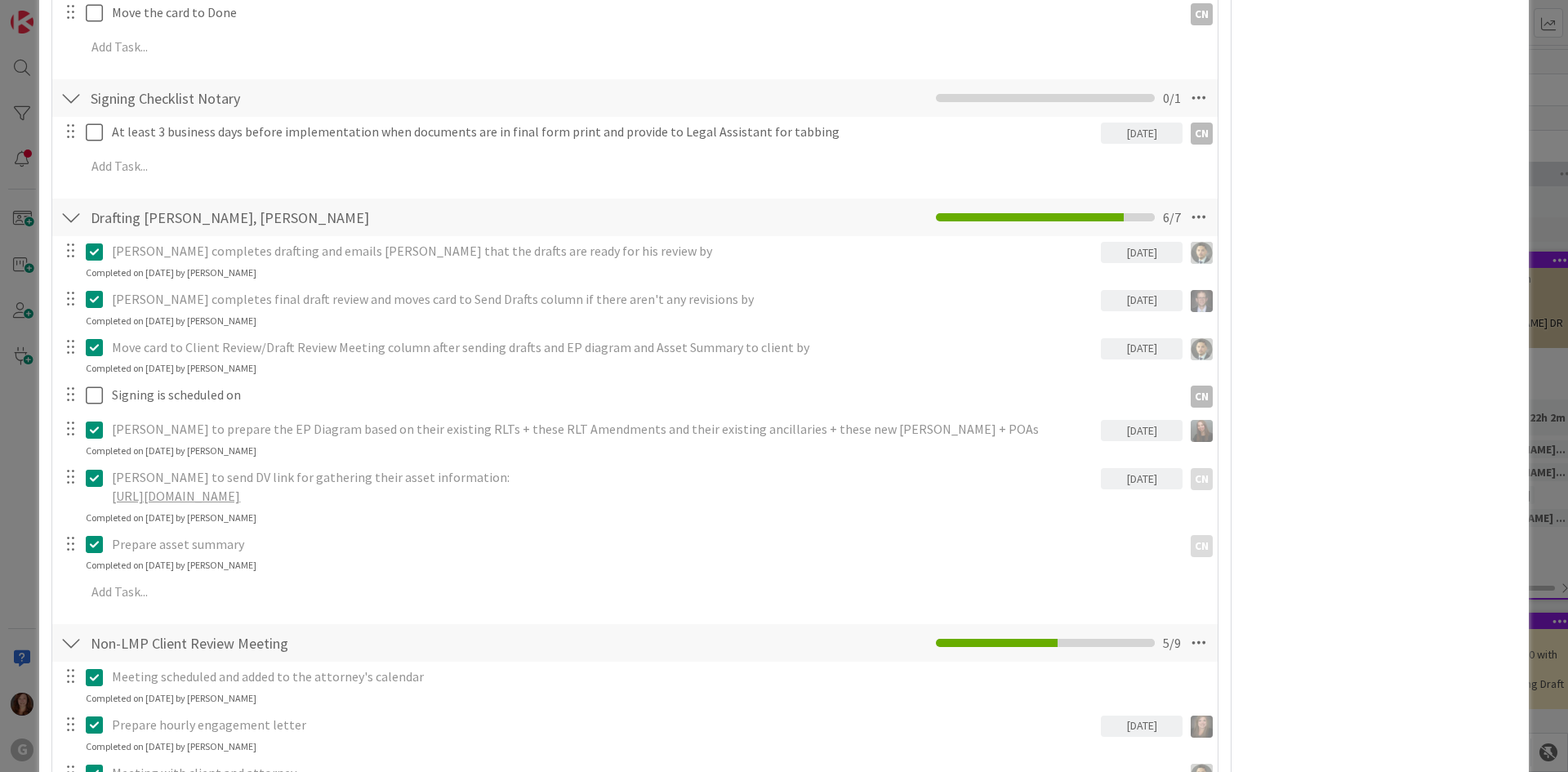
scroll to position [1798, 0]
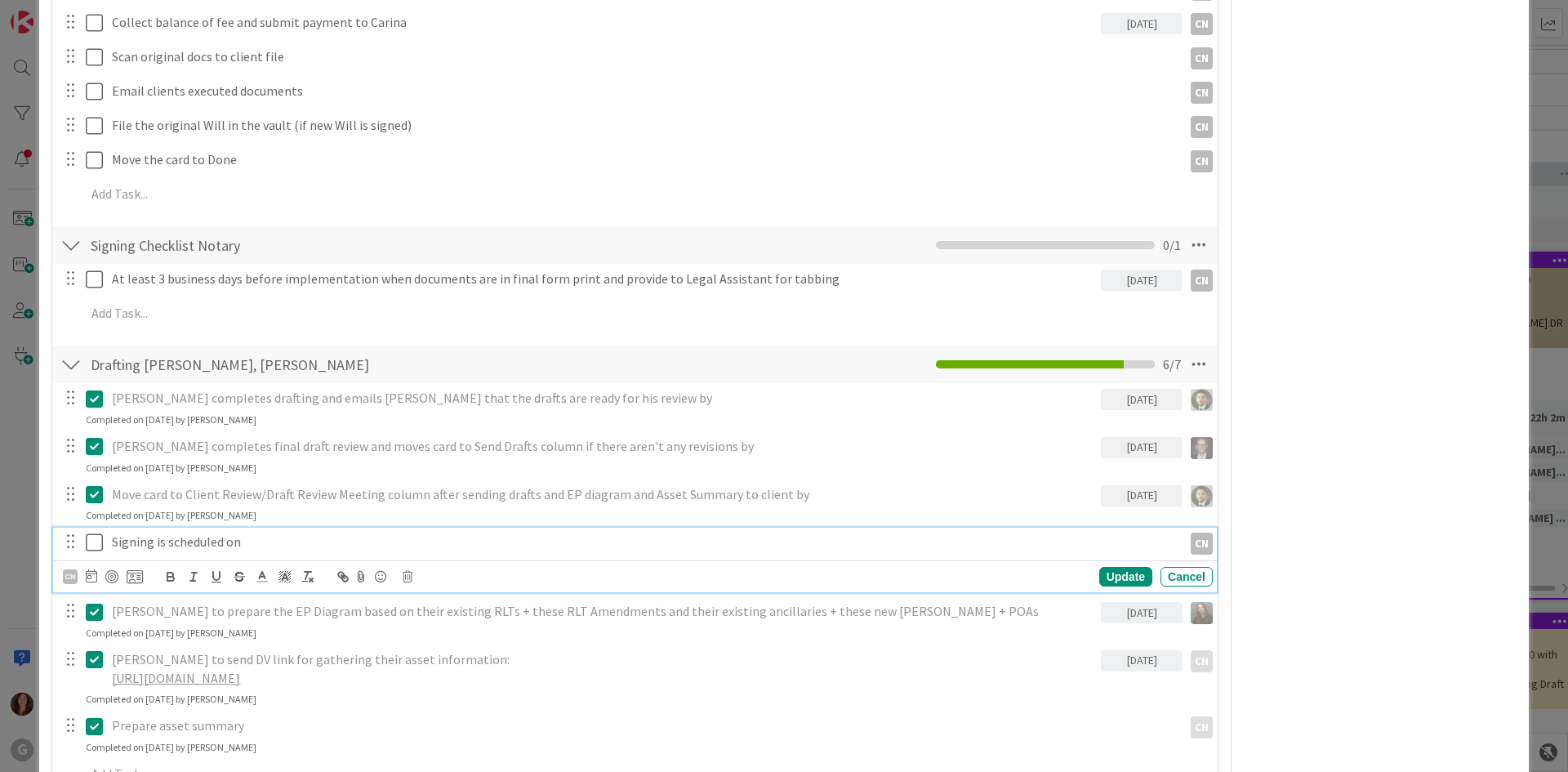
click at [181, 533] on p "Signing is scheduled on" at bounding box center [644, 542] width 1064 height 19
click at [91, 569] on icon at bounding box center [91, 576] width 12 height 13
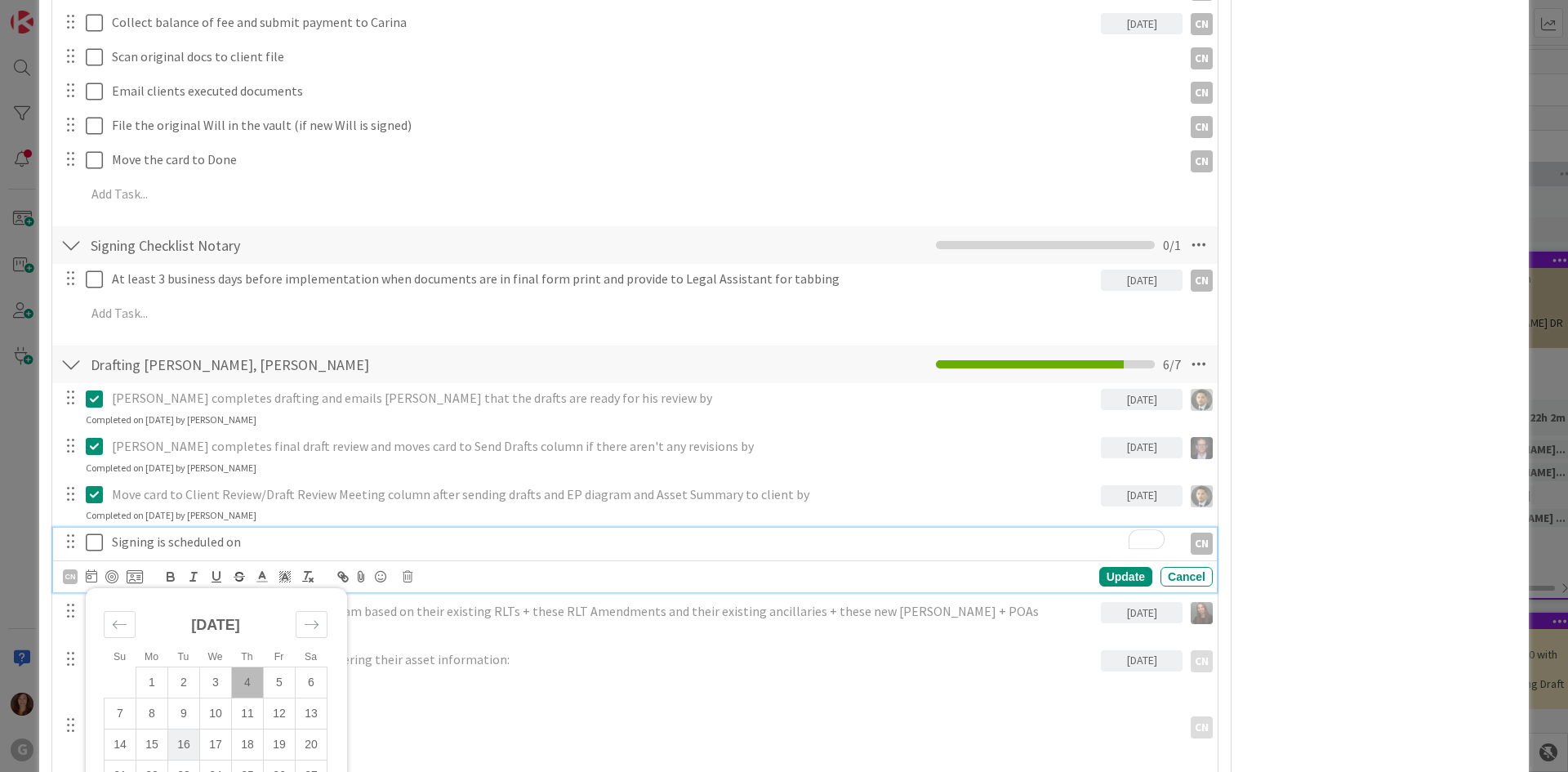
click at [189, 730] on td "16" at bounding box center [184, 745] width 32 height 31
type input "[DATE]"
click at [283, 533] on p "Signing is scheduled on" at bounding box center [603, 542] width 982 height 19
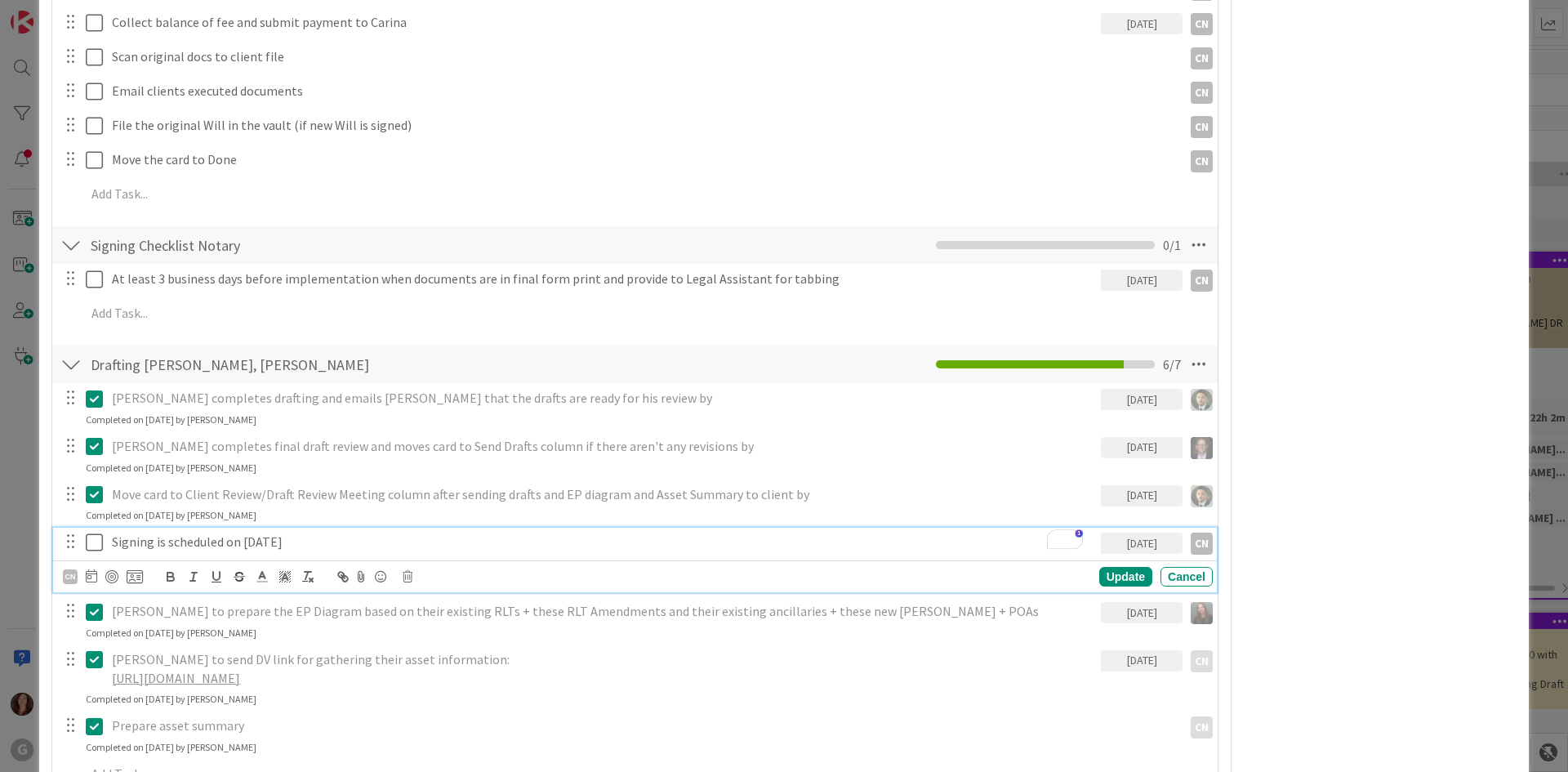
click at [794, 716] on p "Prepare asset summary" at bounding box center [644, 725] width 1064 height 19
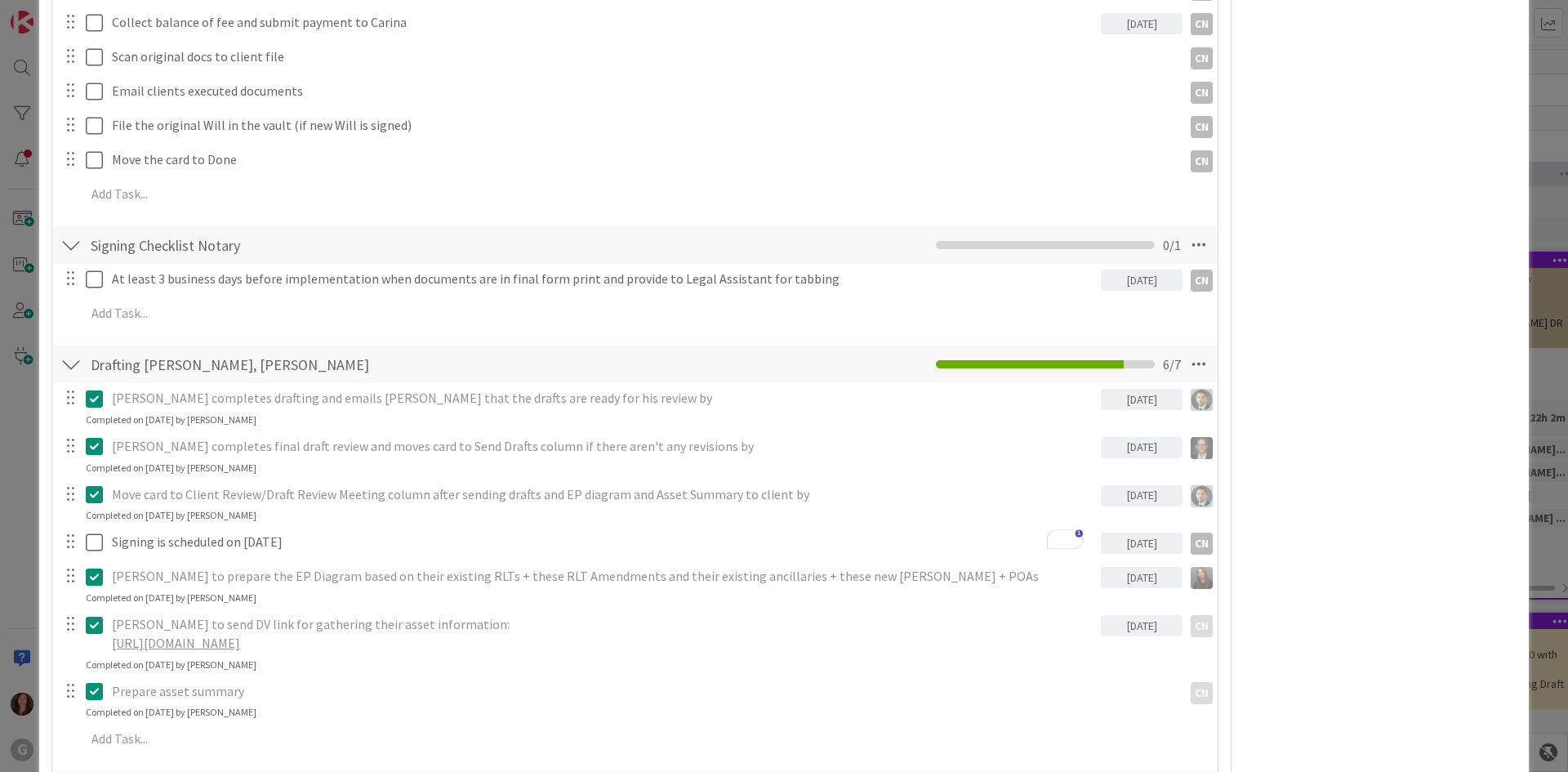
scroll to position [2289, 0]
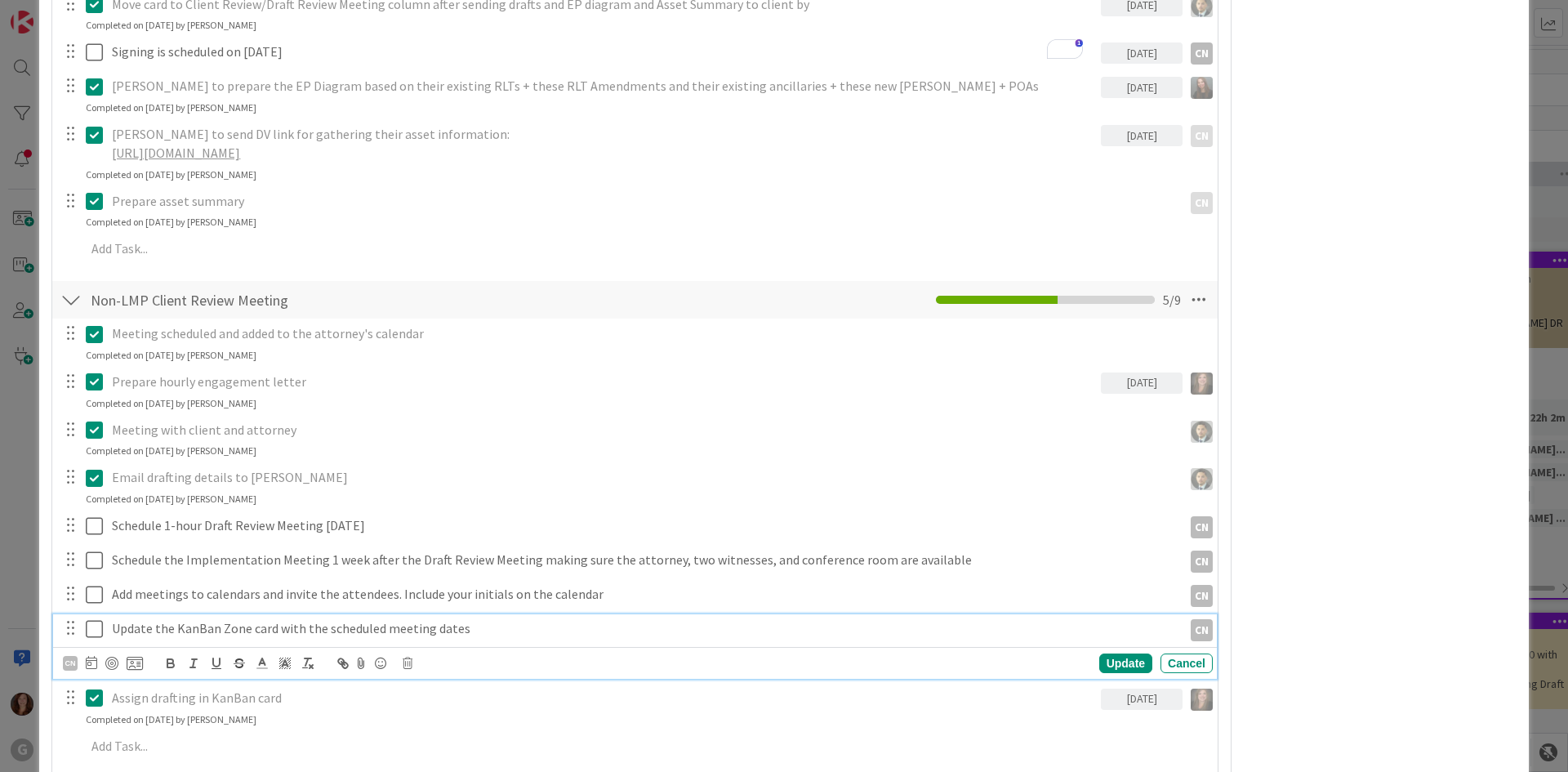
click at [91, 619] on icon at bounding box center [94, 629] width 17 height 20
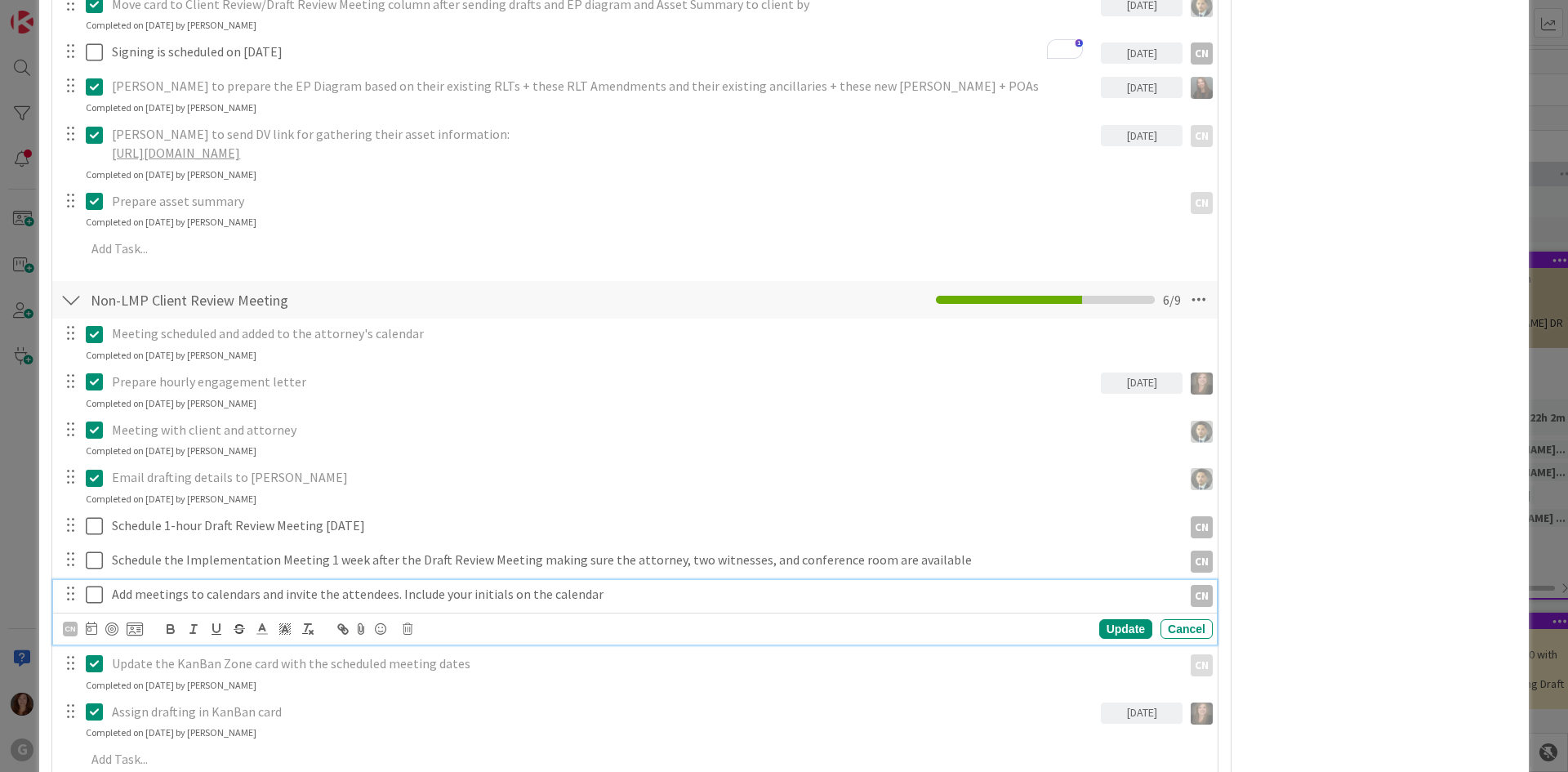
click at [89, 585] on icon at bounding box center [94, 595] width 17 height 20
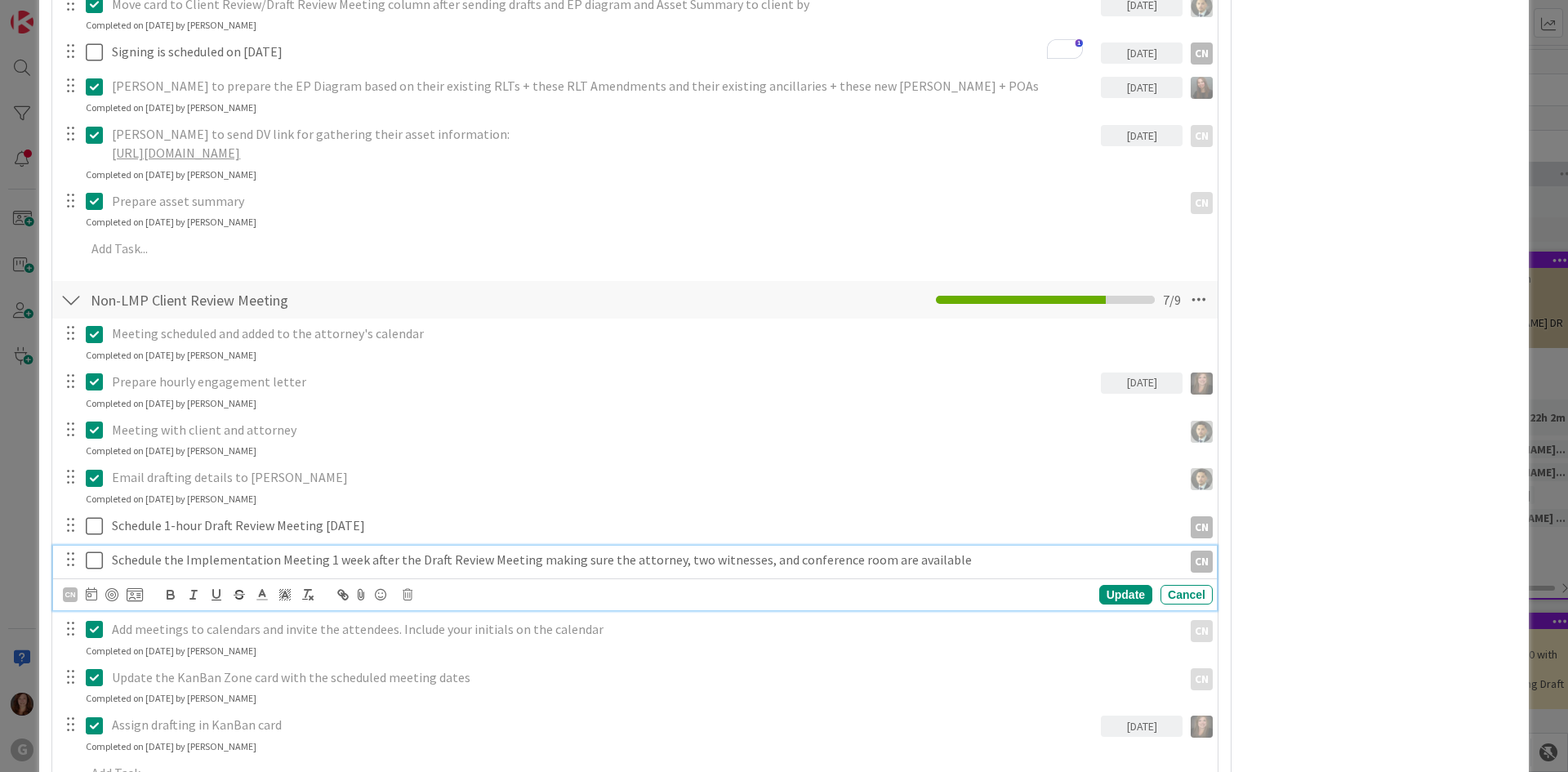
click at [95, 551] on icon at bounding box center [94, 561] width 17 height 20
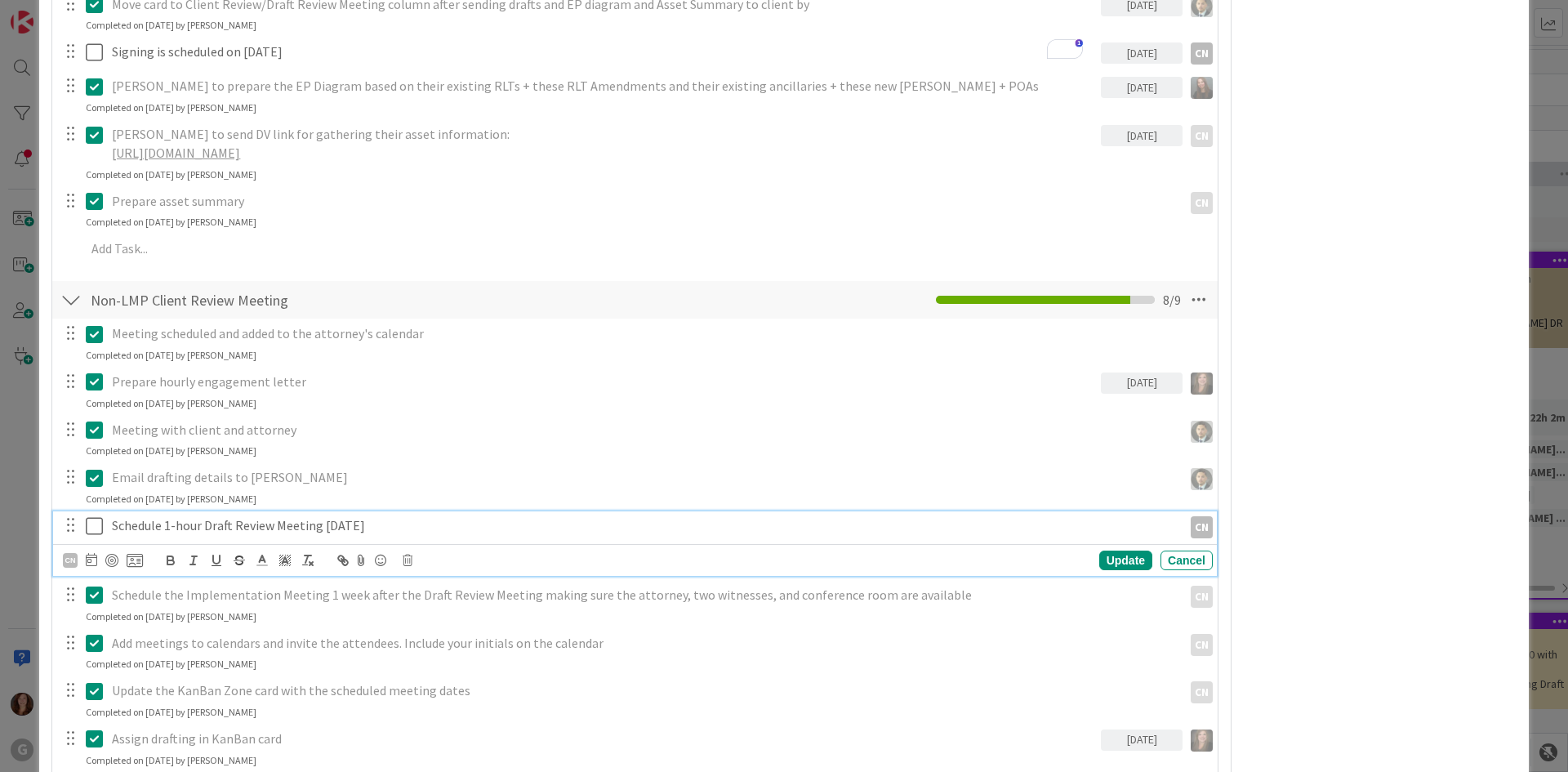
click at [98, 517] on icon at bounding box center [94, 527] width 17 height 20
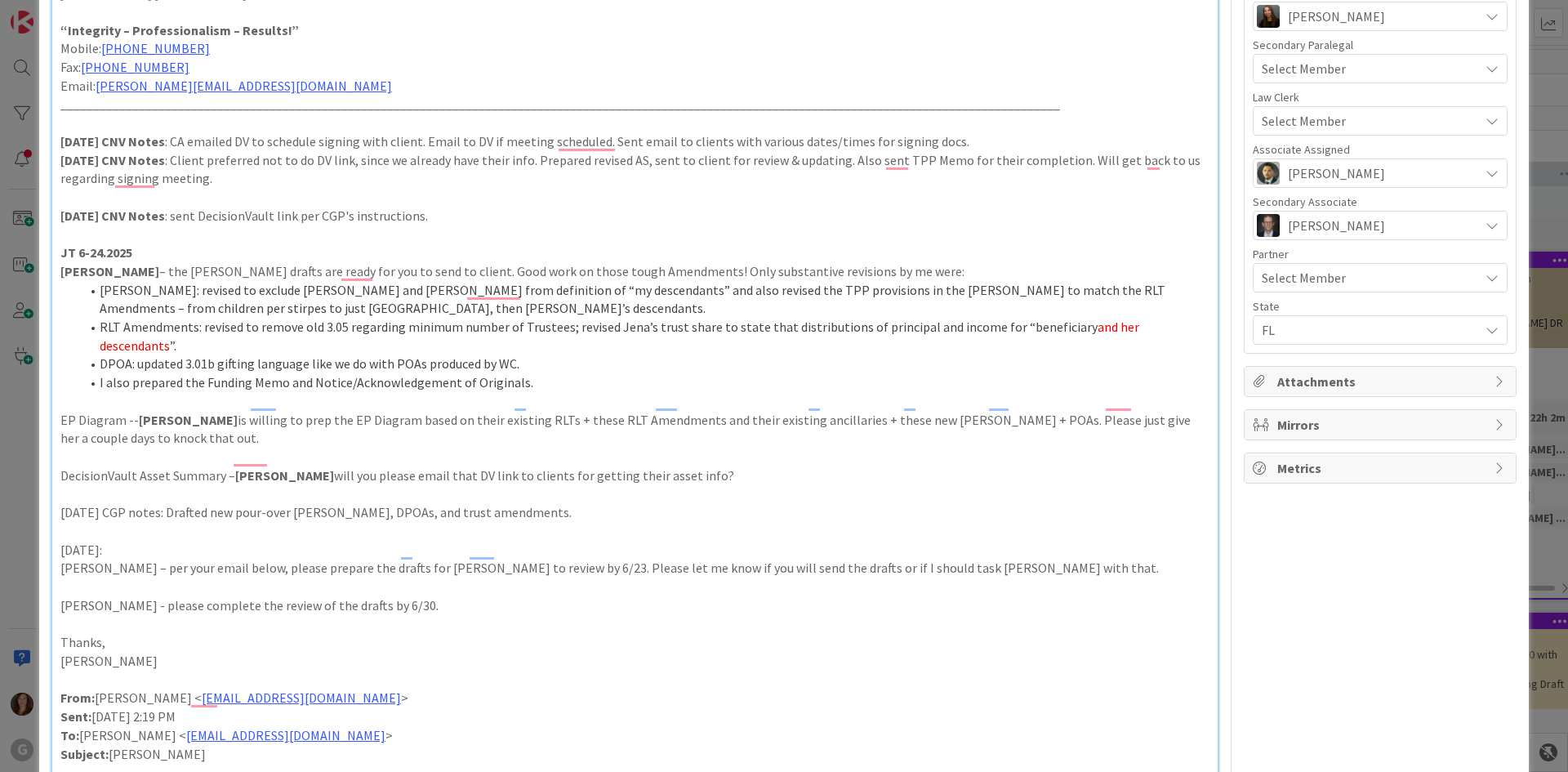
scroll to position [0, 0]
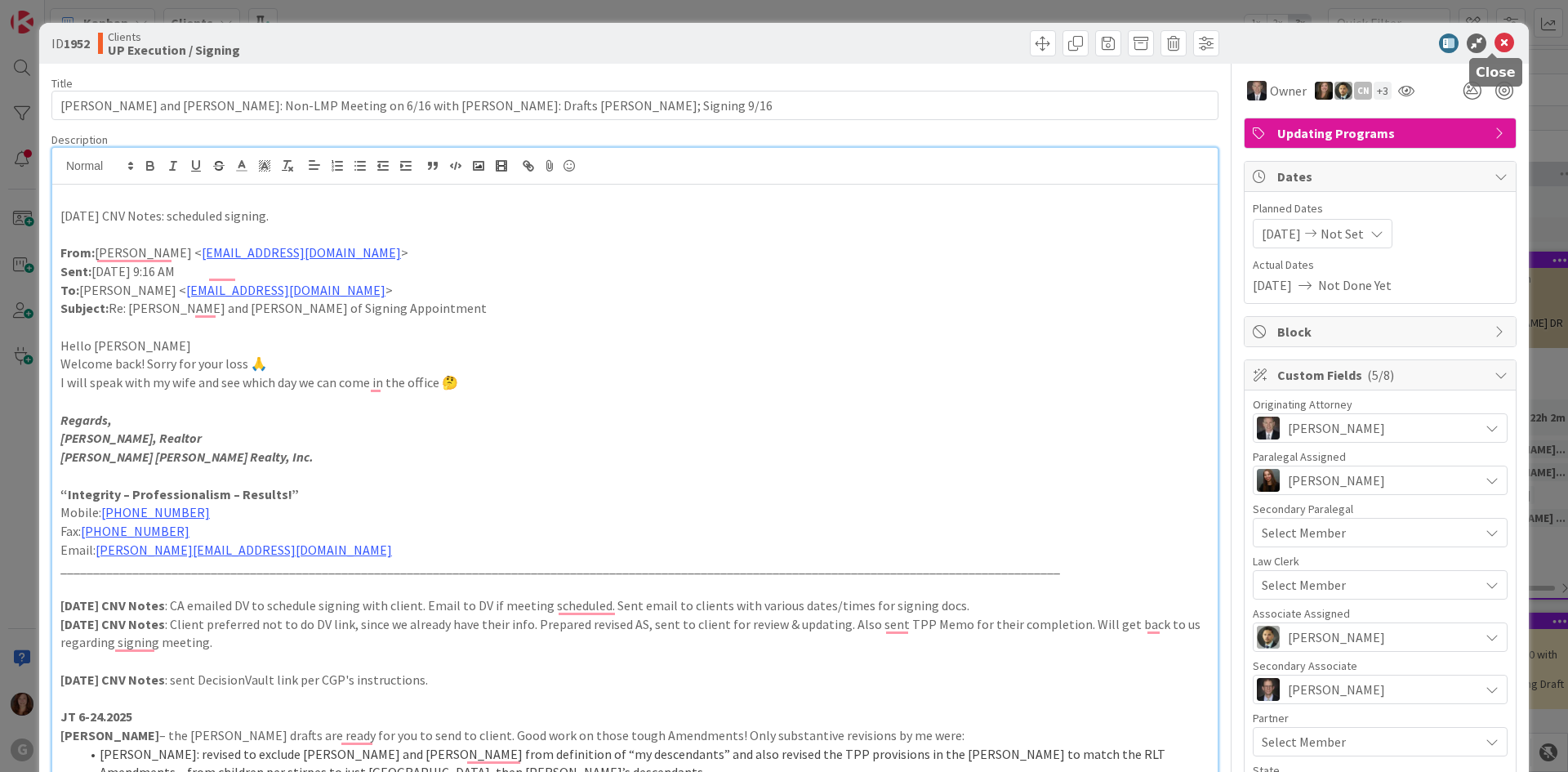
click at [1495, 42] on icon at bounding box center [1505, 43] width 20 height 20
